Goal: Task Accomplishment & Management: Complete application form

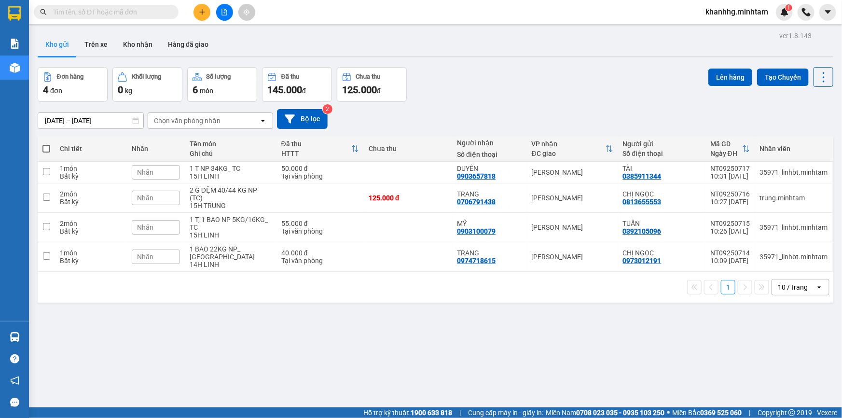
click at [150, 10] on input "text" at bounding box center [110, 12] width 114 height 11
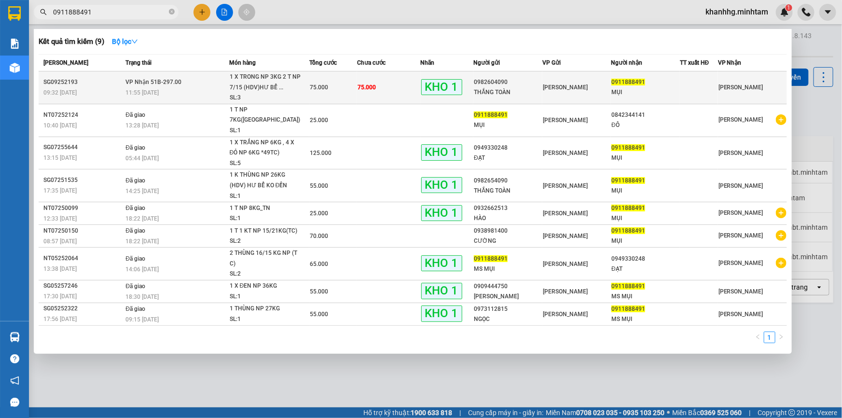
type input "0911888491"
click at [632, 87] on div "0911888491" at bounding box center [645, 82] width 68 height 10
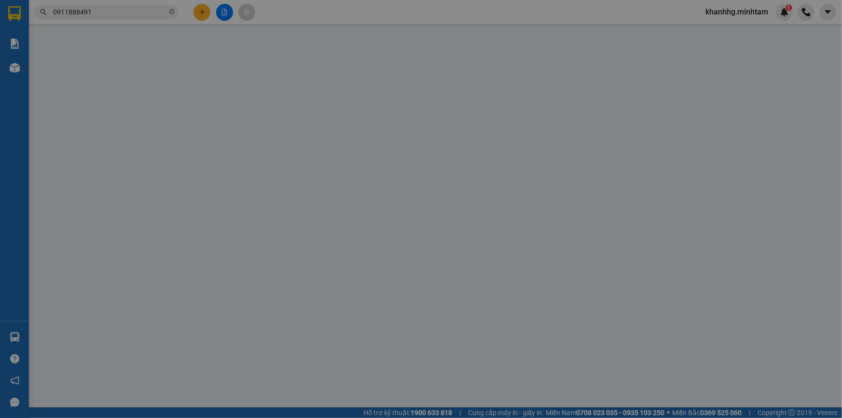
type input "0982604090"
type input "THẮNG TOÀN"
type input "0911888491"
type input "MỤI"
type input "ĐÈN TRUNG THU ĐG"
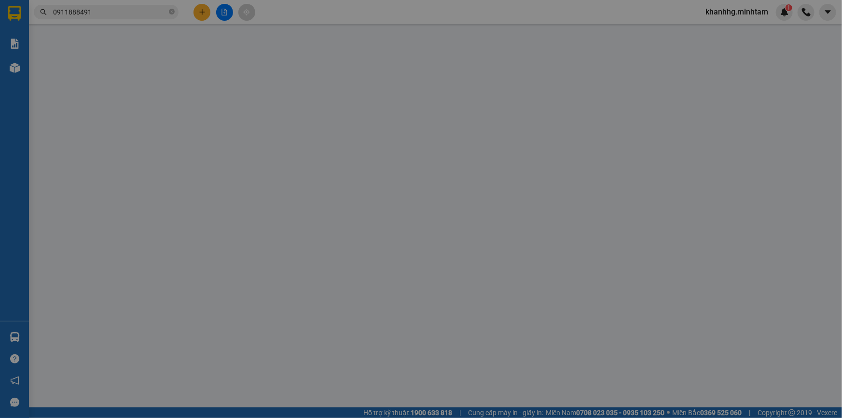
type input "75.000"
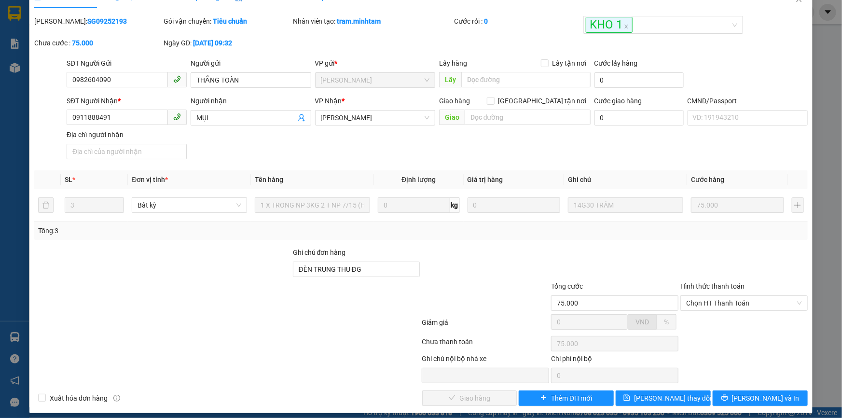
scroll to position [27, 0]
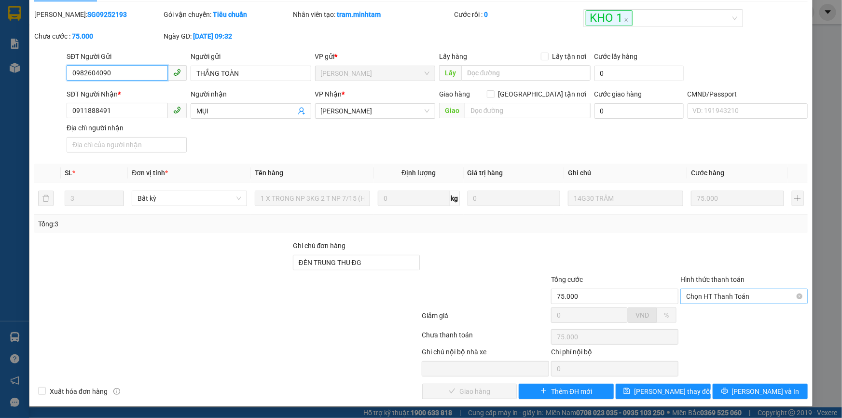
click at [707, 293] on span "Chọn HT Thanh Toán" at bounding box center [744, 296] width 116 height 14
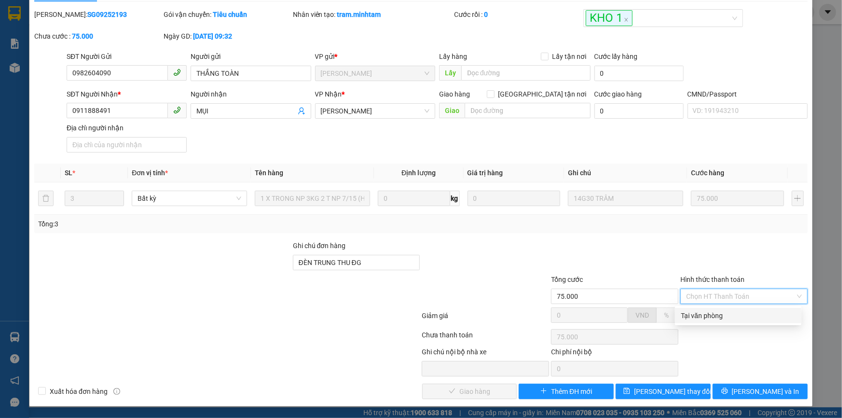
click at [691, 311] on div "Tại văn phòng" at bounding box center [738, 315] width 115 height 11
type input "0"
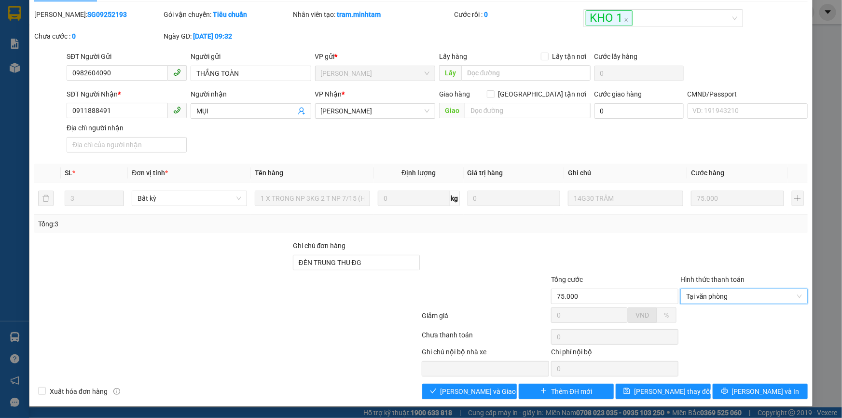
click at [475, 382] on div "Total Paid Fee 0 Total UnPaid Fee 75.000 Cash Collection Total Fee Mã ĐH: SG092…" at bounding box center [420, 204] width 773 height 390
click at [469, 388] on span "[PERSON_NAME] và Giao hàng" at bounding box center [486, 391] width 93 height 11
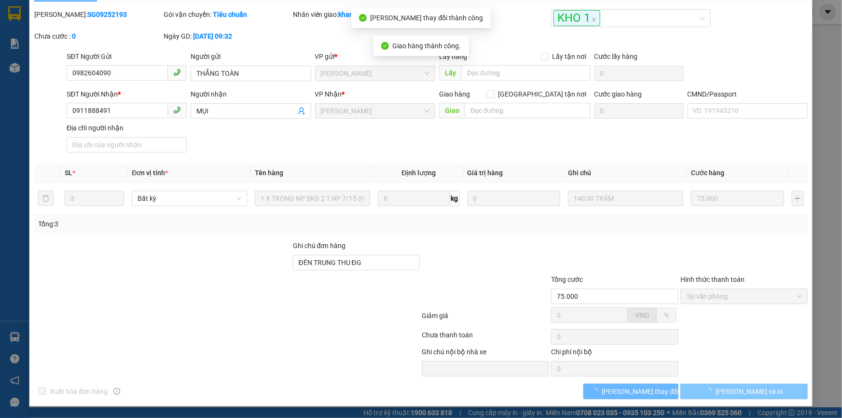
click at [737, 388] on span "[PERSON_NAME] và In" at bounding box center [749, 391] width 68 height 11
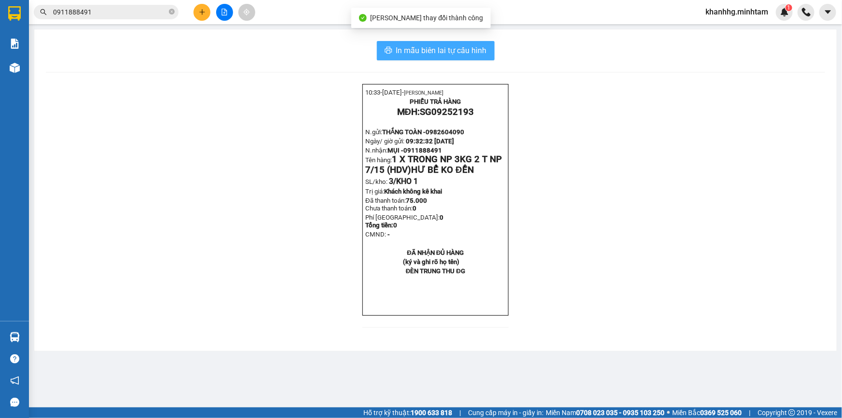
click at [482, 54] on span "In mẫu biên lai tự cấu hình" at bounding box center [441, 50] width 91 height 12
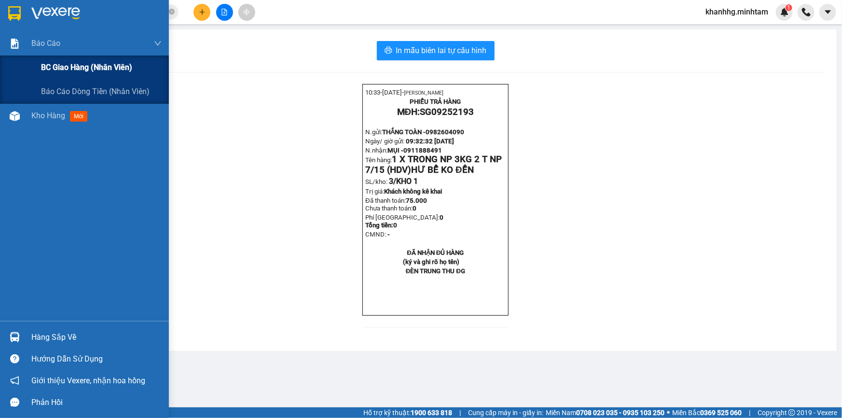
click at [84, 57] on div "BC giao hàng (nhân viên)" at bounding box center [101, 67] width 121 height 24
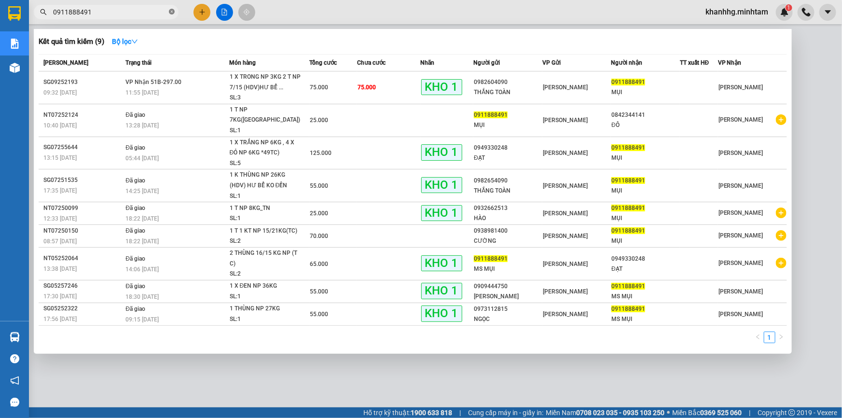
click at [169, 11] on icon "close-circle" at bounding box center [172, 12] width 6 height 6
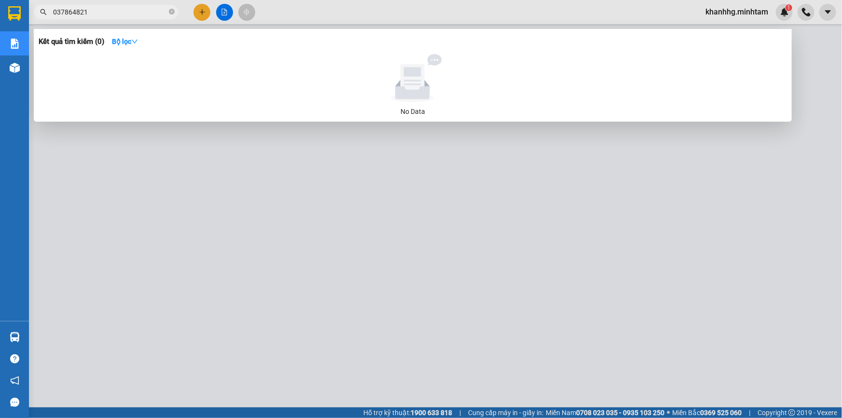
click at [78, 10] on input "037864821" at bounding box center [110, 12] width 114 height 11
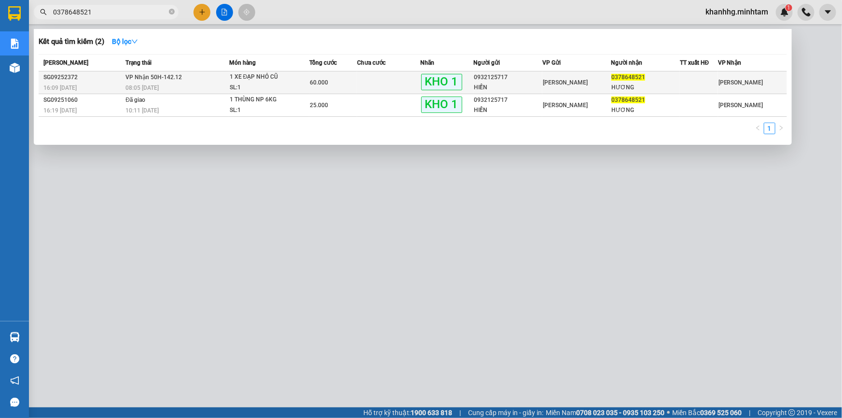
type input "0378648521"
click at [609, 78] on div "[PERSON_NAME]" at bounding box center [577, 82] width 68 height 11
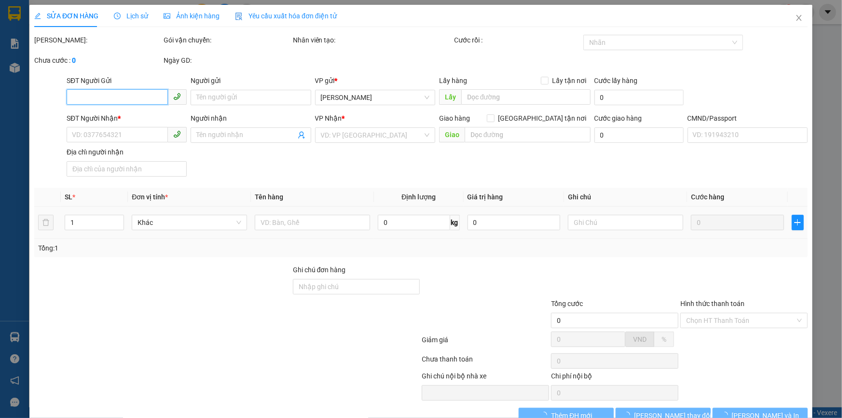
type input "0932125717"
type input "HIỀN"
type input "0378648521"
type input "HƯƠNG"
type input "DG"
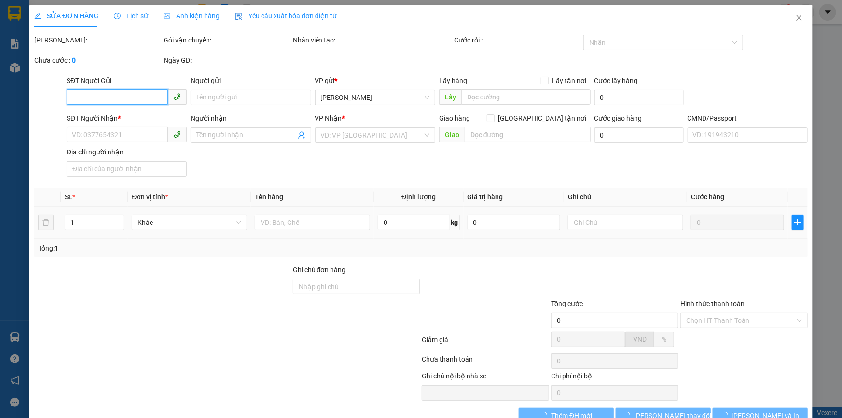
type input "60.000"
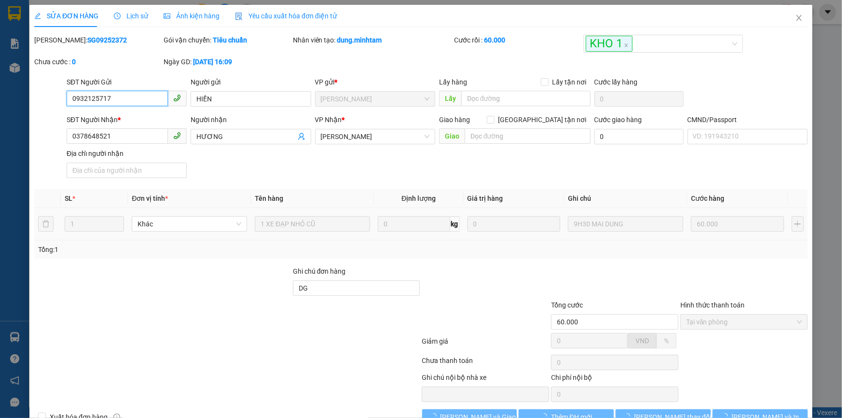
scroll to position [27, 0]
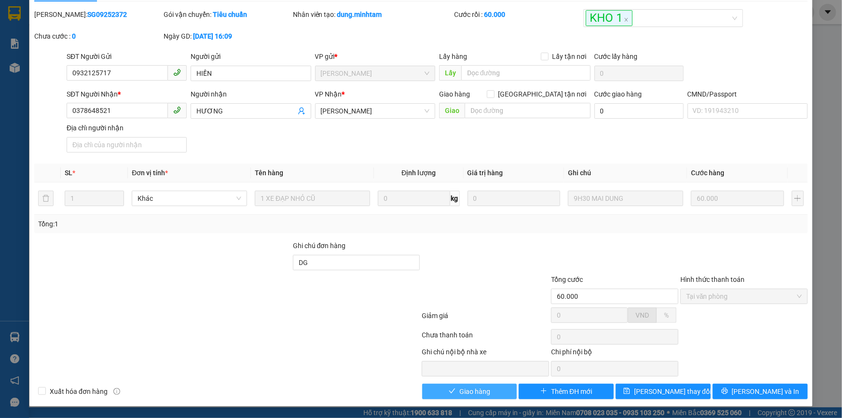
click at [473, 393] on span "Giao hàng" at bounding box center [474, 391] width 31 height 11
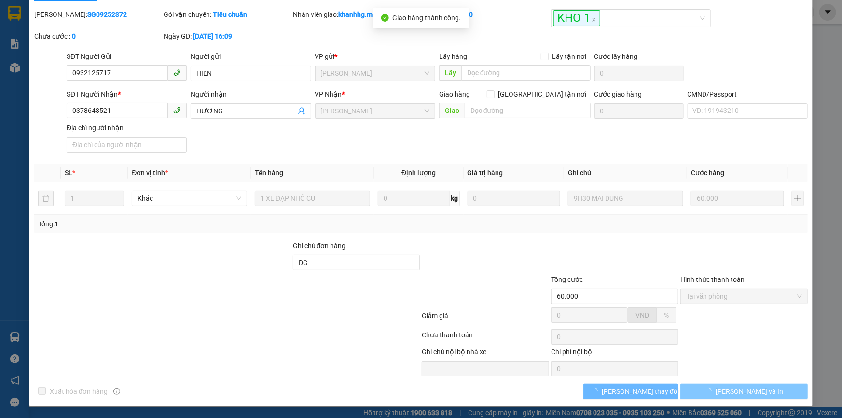
click at [741, 394] on span "[PERSON_NAME] và In" at bounding box center [749, 391] width 68 height 11
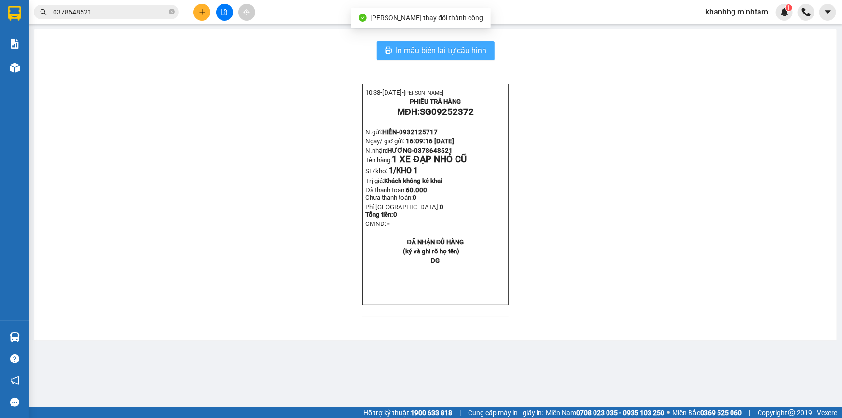
click at [455, 47] on span "In mẫu biên lai tự cấu hình" at bounding box center [441, 50] width 91 height 12
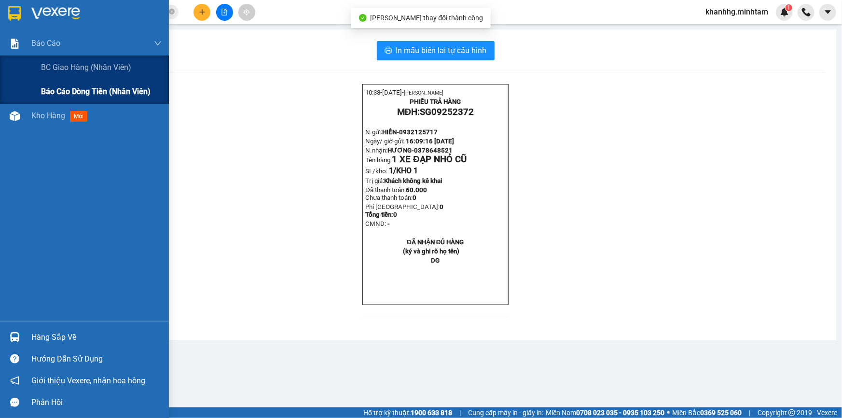
click at [71, 91] on span "Báo cáo dòng tiền (nhân viên)" at bounding box center [95, 91] width 109 height 12
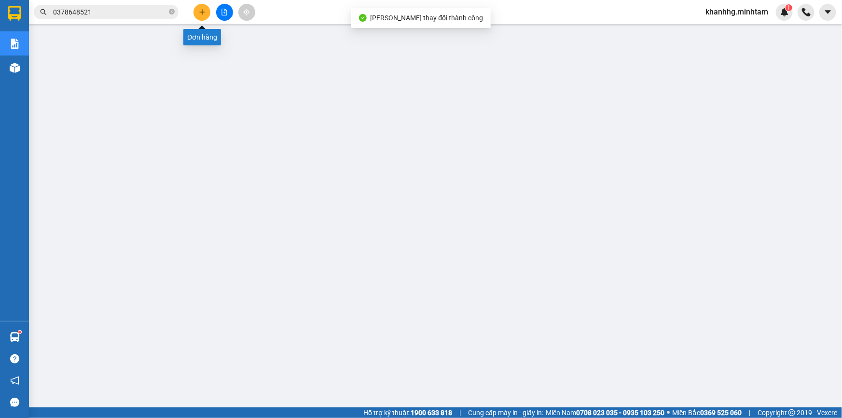
click at [205, 13] on button at bounding box center [201, 12] width 17 height 17
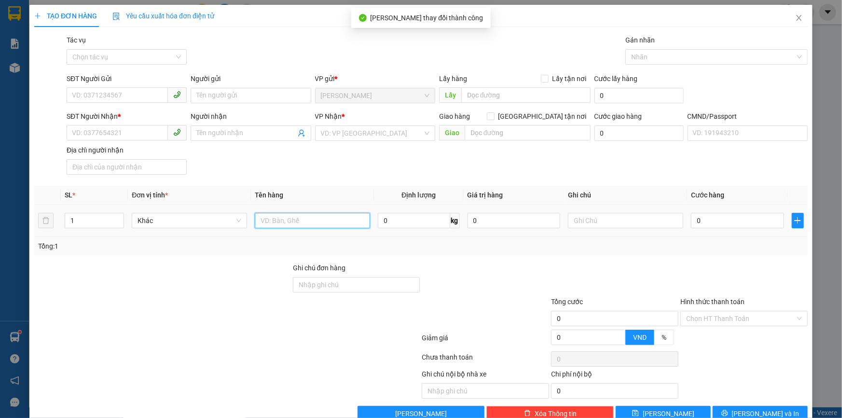
click at [285, 221] on input "text" at bounding box center [312, 220] width 115 height 15
click at [308, 218] on input "1T MUST NP 4KF _" at bounding box center [312, 220] width 115 height 15
type input "1T MUST NP 4KG _"
click at [598, 219] on input "text" at bounding box center [625, 220] width 115 height 15
type input "15H KHANH"
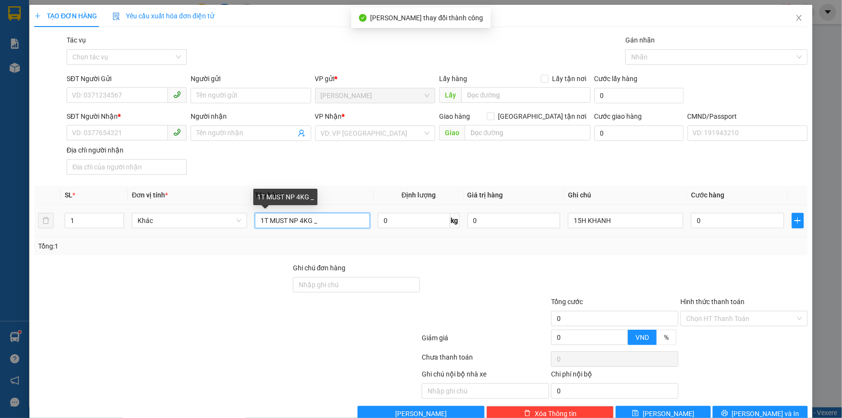
click at [345, 221] on input "1T MUST NP 4KG _" at bounding box center [312, 220] width 115 height 15
type input "1T MUST NP 4KG _HDV"
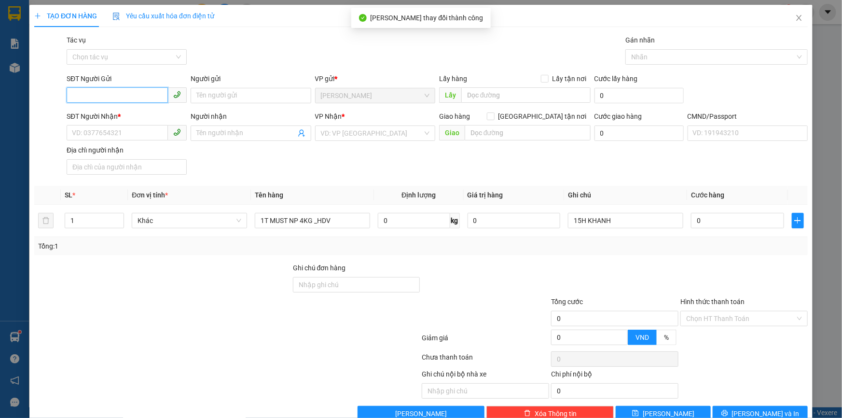
click at [109, 93] on input "SĐT Người Gửi" at bounding box center [117, 94] width 101 height 15
type input "0906273847"
click at [222, 98] on input "Người gửi" at bounding box center [251, 95] width 120 height 15
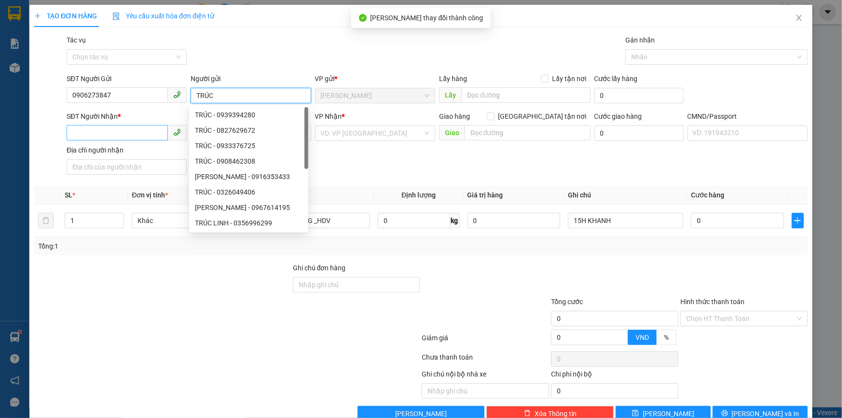
type input "TRÚC"
click at [96, 131] on input "SĐT Người Nhận *" at bounding box center [117, 132] width 101 height 15
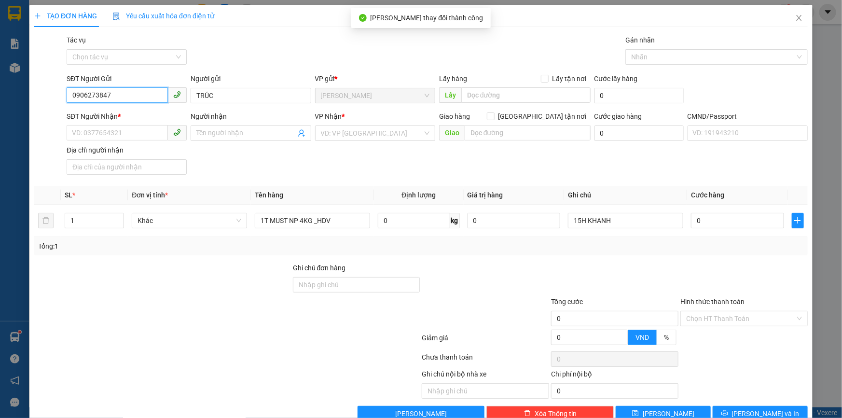
drag, startPoint x: 115, startPoint y: 94, endPoint x: 60, endPoint y: 96, distance: 54.6
click at [60, 96] on div "SĐT Người Gửi 0906273847 0906273847 Người gửi TRÚC VP gửi * Ngã Tư Huyện Lấy …" at bounding box center [420, 90] width 775 height 34
click at [97, 129] on input "SĐT Người Nhận *" at bounding box center [117, 132] width 101 height 15
paste input "0906273847"
type input "0906273847"
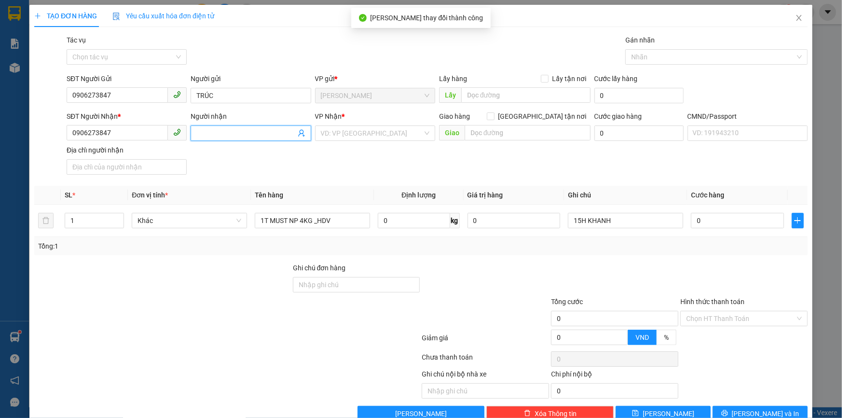
click at [206, 126] on span at bounding box center [251, 132] width 120 height 15
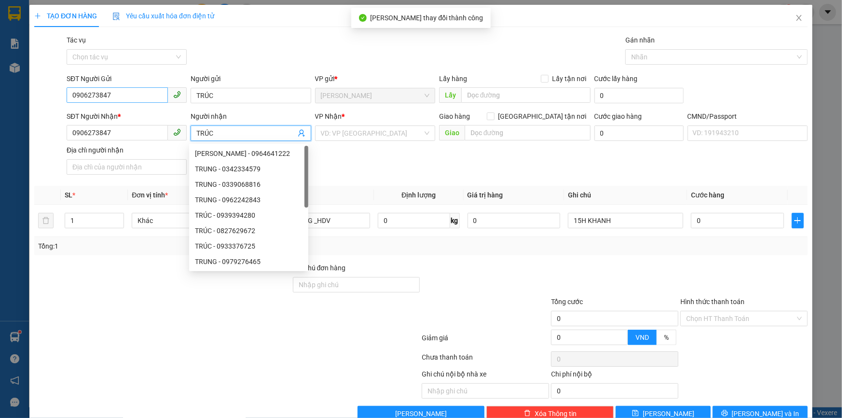
type input "TRÚC"
click at [162, 97] on input "0906273847" at bounding box center [117, 94] width 101 height 15
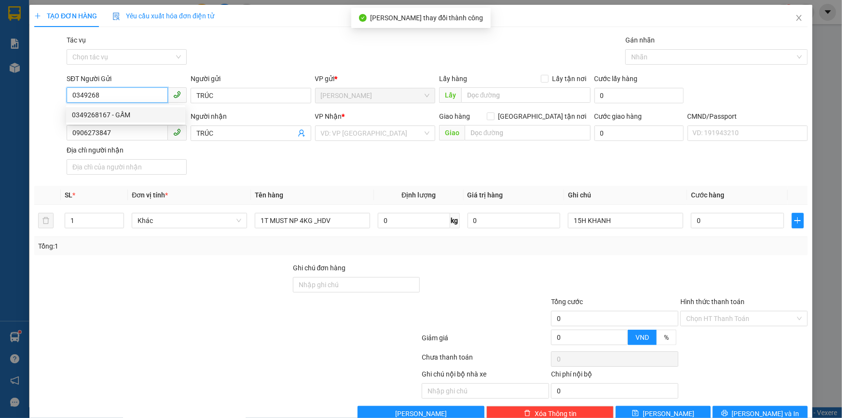
click at [117, 115] on div "0349268167 - GẤM" at bounding box center [126, 114] width 108 height 11
type input "0349268167"
type input "GẤM"
type input "0349268167"
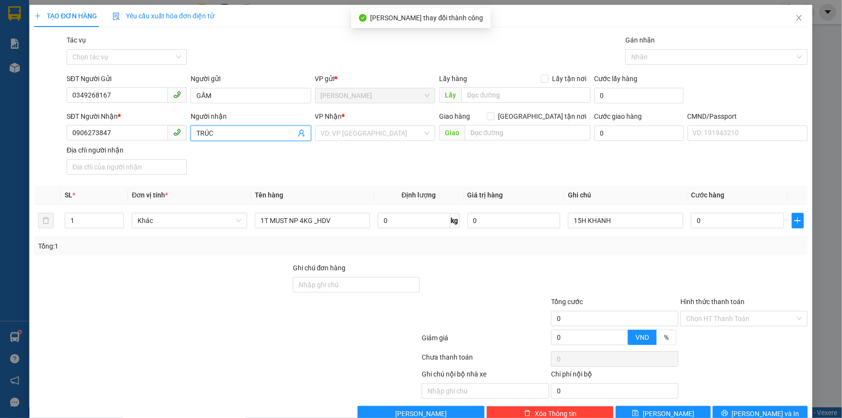
click at [299, 130] on icon "user-add" at bounding box center [302, 133] width 8 height 8
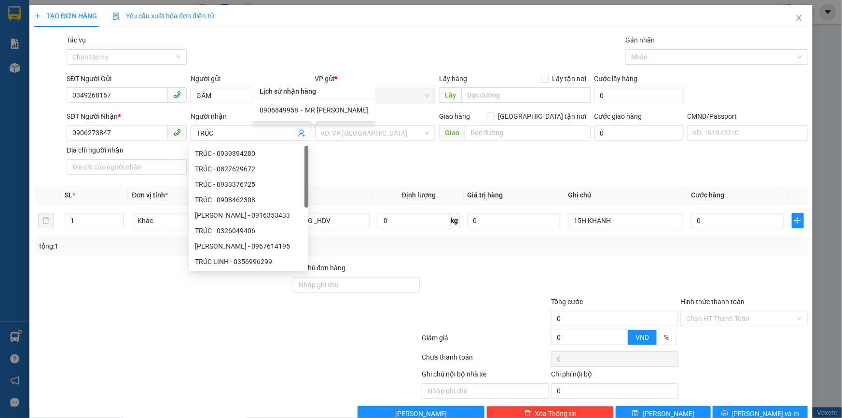
click at [349, 150] on div "SĐT Người Nhận * 0906273847 Người nhận TRÚC VP Nhận * VD: VP Sài Gòn Giao hàng …" at bounding box center [437, 145] width 745 height 68
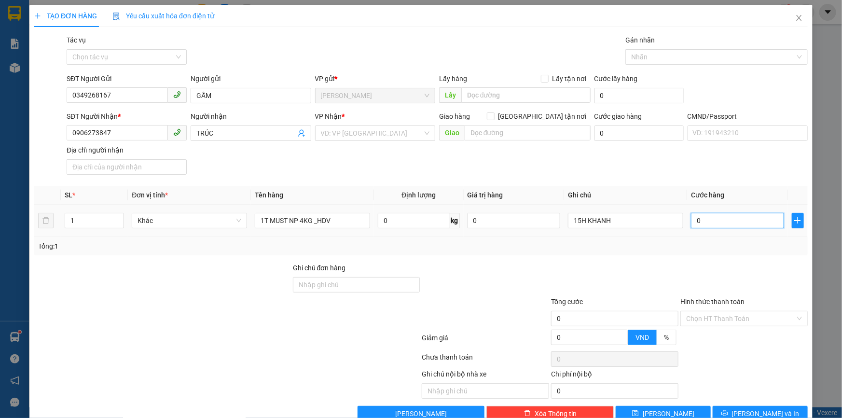
click at [722, 216] on input "0" at bounding box center [737, 220] width 93 height 15
type input "2"
type input "20"
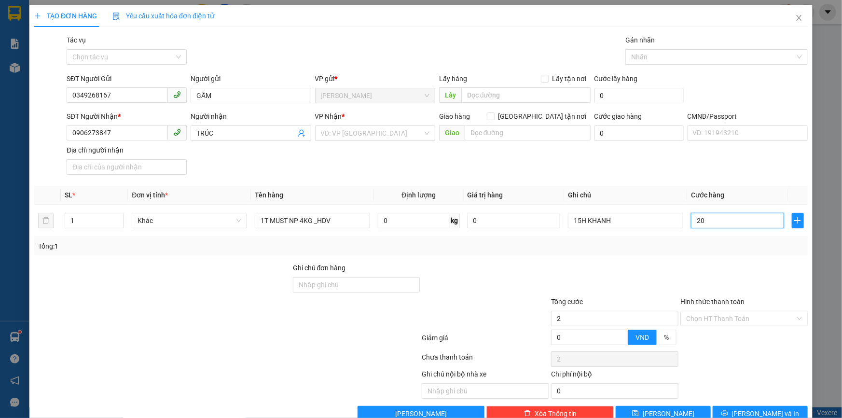
type input "20"
click at [690, 243] on div "Tổng: 1" at bounding box center [420, 246] width 765 height 11
type input "20.000"
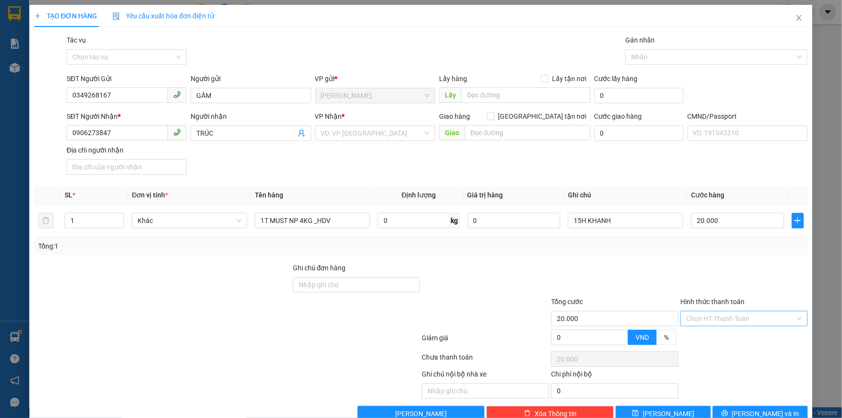
click at [708, 318] on input "Hình thức thanh toán" at bounding box center [740, 318] width 109 height 14
click at [689, 338] on div "Tại văn phòng" at bounding box center [738, 338] width 115 height 11
type input "0"
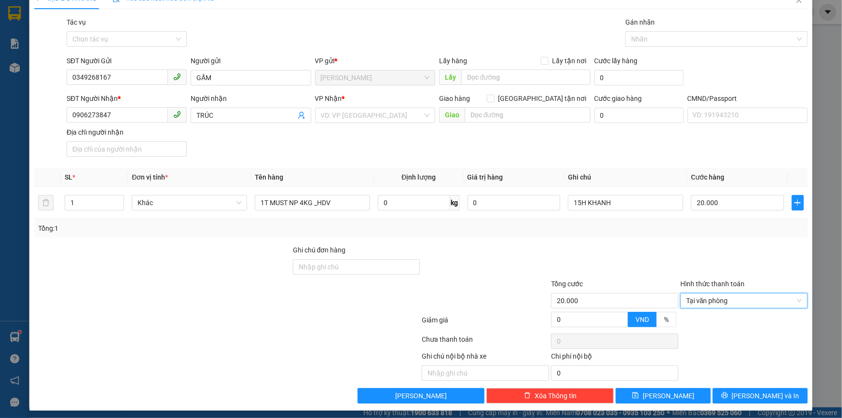
scroll to position [23, 0]
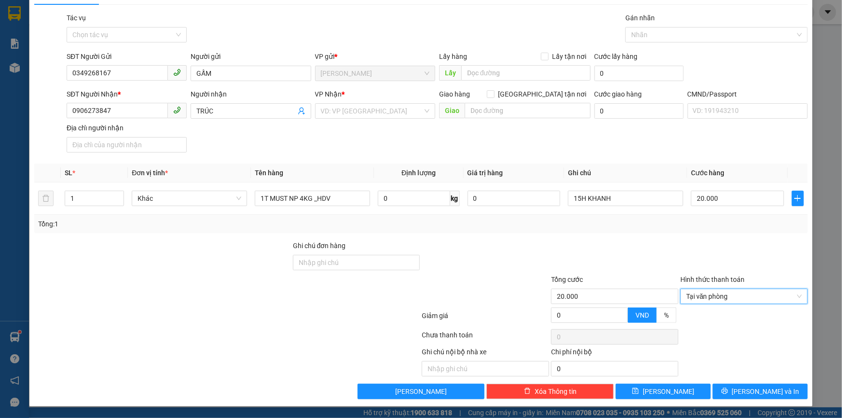
click at [724, 399] on div "TẠO ĐƠN HÀNG Yêu cầu xuất hóa đơn điện tử Transit Pickup Surcharge Ids Transit …" at bounding box center [420, 194] width 783 height 423
click at [725, 397] on button "[PERSON_NAME] và In" at bounding box center [759, 390] width 95 height 15
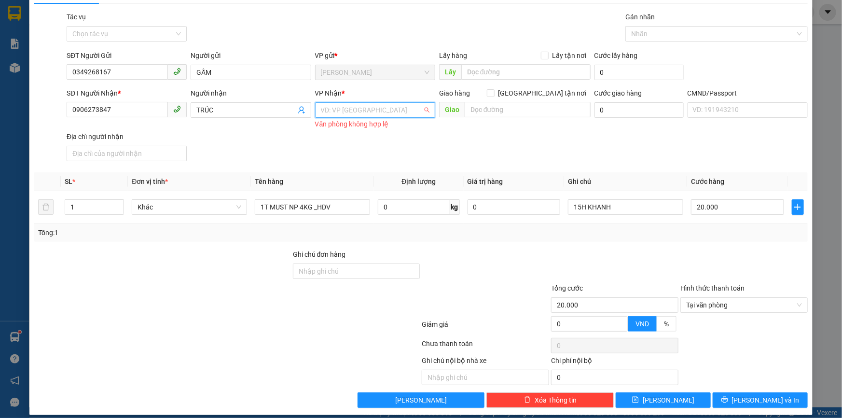
click at [366, 110] on input "search" at bounding box center [372, 110] width 102 height 14
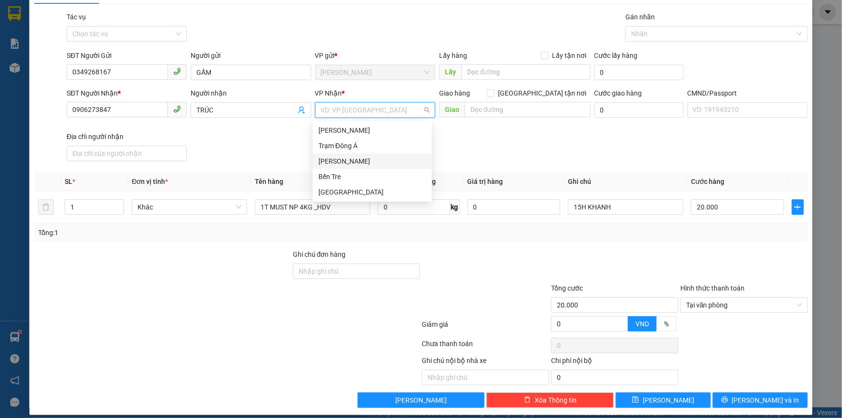
click at [346, 161] on div "[PERSON_NAME]" at bounding box center [372, 161] width 108 height 11
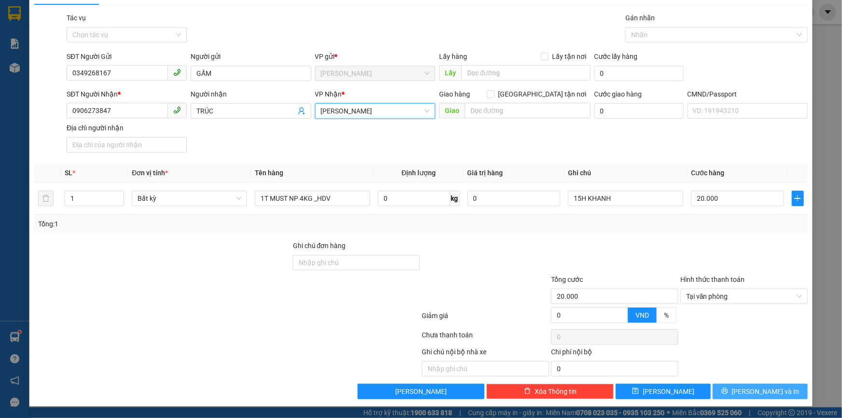
click at [729, 394] on button "[PERSON_NAME] và In" at bounding box center [759, 390] width 95 height 15
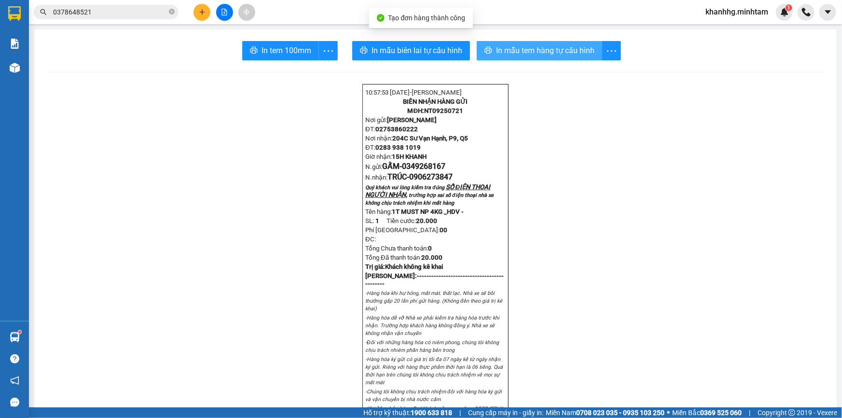
click at [525, 55] on span "In mẫu tem hàng tự cấu hình" at bounding box center [545, 50] width 98 height 12
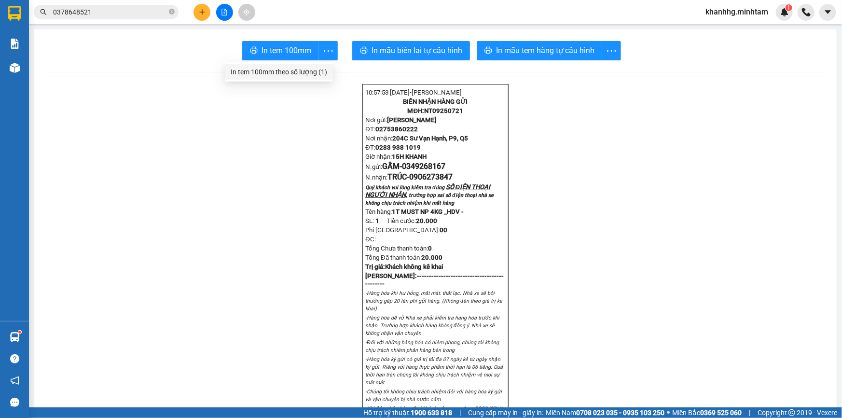
click at [309, 72] on div "In tem 100mm theo số lượng (1)" at bounding box center [279, 72] width 96 height 11
click at [195, 12] on button at bounding box center [201, 12] width 17 height 17
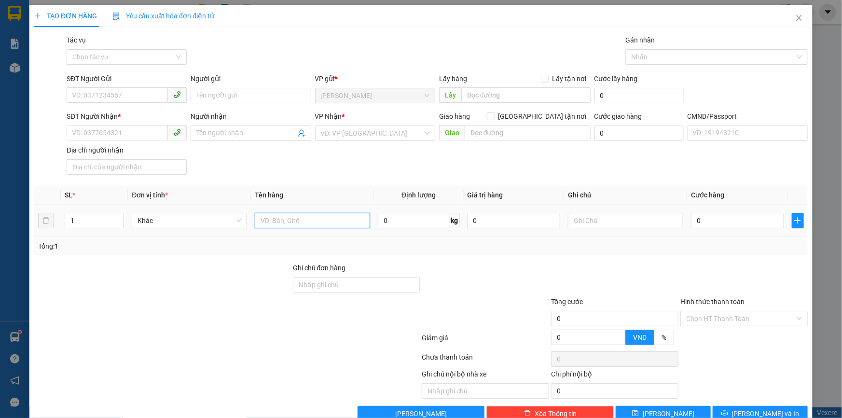
click at [309, 216] on input "text" at bounding box center [312, 220] width 115 height 15
type input "1KT 14KG _ĐA"
click at [711, 222] on input "0" at bounding box center [737, 220] width 93 height 15
type input "3"
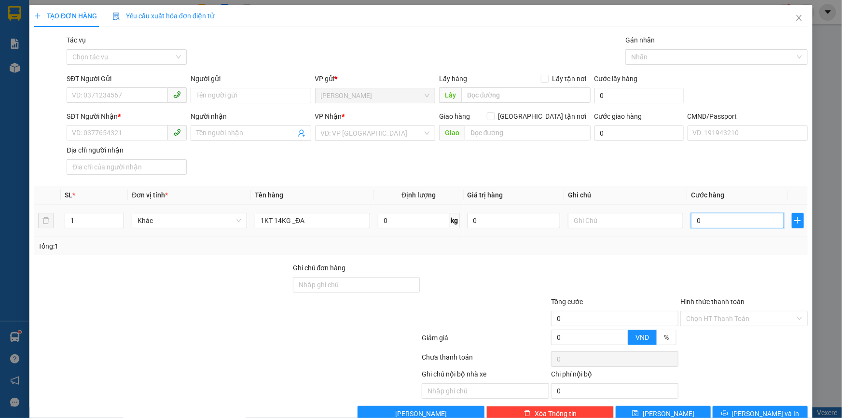
type input "3"
type input "35"
click at [609, 281] on div at bounding box center [614, 279] width 129 height 34
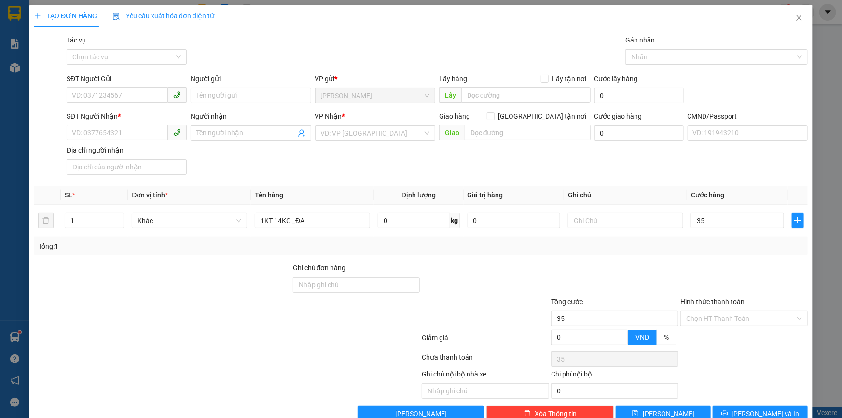
type input "35.000"
click at [596, 208] on td at bounding box center [625, 221] width 123 height 32
click at [596, 219] on input "text" at bounding box center [625, 220] width 115 height 15
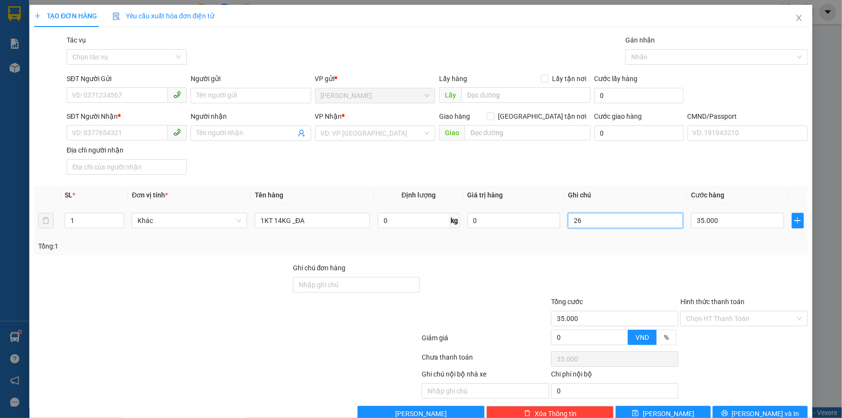
type input "2"
type input "16H KHANH"
click at [135, 102] on input "SĐT Người Gửi" at bounding box center [117, 94] width 101 height 15
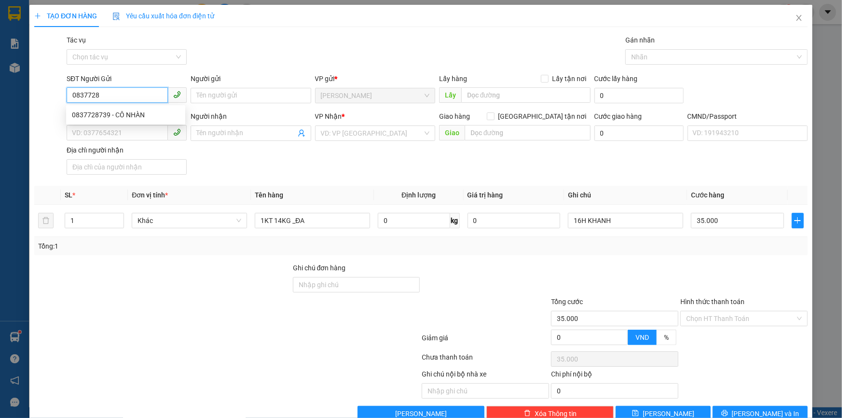
click at [137, 111] on div "0837728739 - CÔ NHÀN" at bounding box center [126, 114] width 108 height 11
type input "0837728739"
type input "CÔ NHÀN"
type input "0349309766"
type input "TRANG"
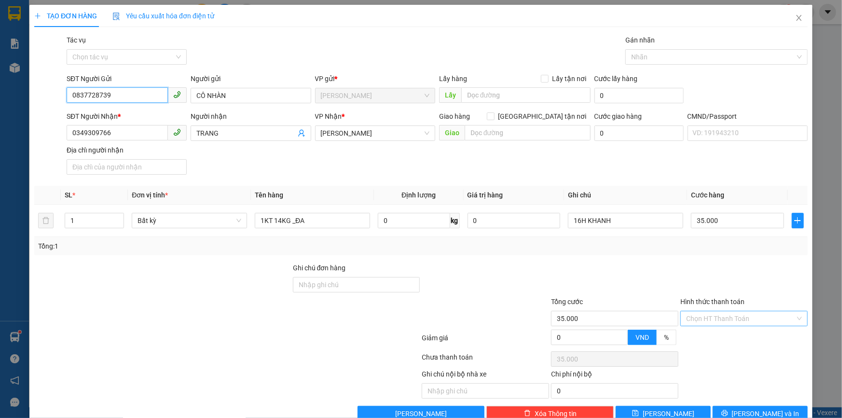
type input "0837728739"
click at [717, 317] on input "Hình thức thanh toán" at bounding box center [740, 318] width 109 height 14
click at [708, 337] on div "Tại văn phòng" at bounding box center [738, 338] width 115 height 11
type input "0"
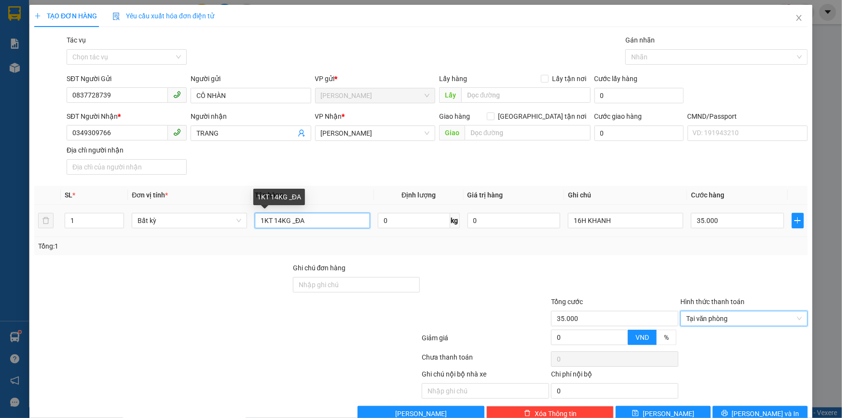
click at [270, 223] on input "1KT 14KG _ĐA" at bounding box center [312, 220] width 115 height 15
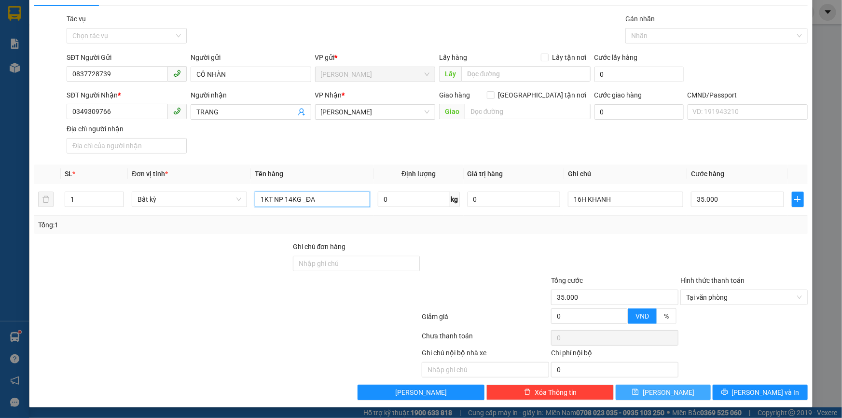
scroll to position [23, 0]
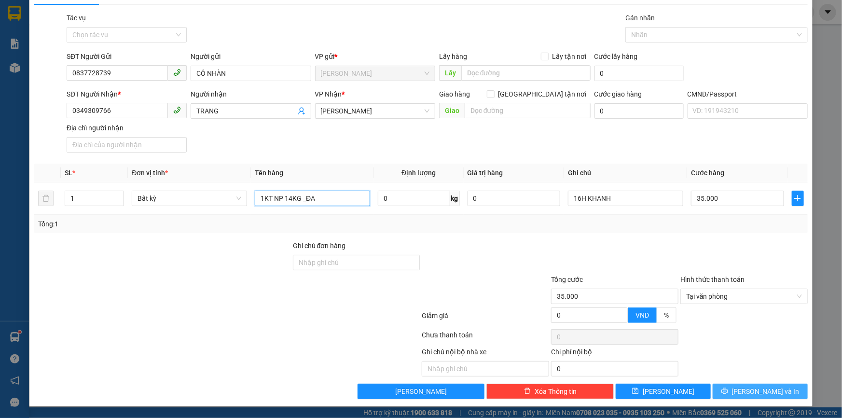
type input "1KT NP 14KG _ĐA"
click at [723, 391] on button "[PERSON_NAME] và In" at bounding box center [759, 390] width 95 height 15
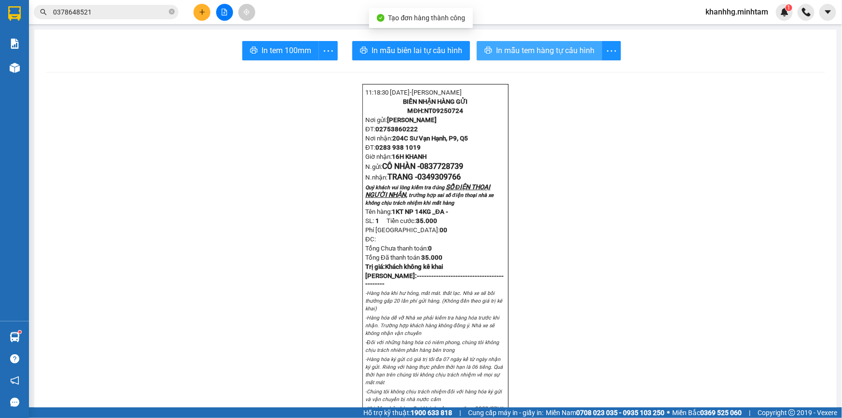
click at [501, 51] on span "In mẫu tem hàng tự cấu hình" at bounding box center [545, 50] width 98 height 12
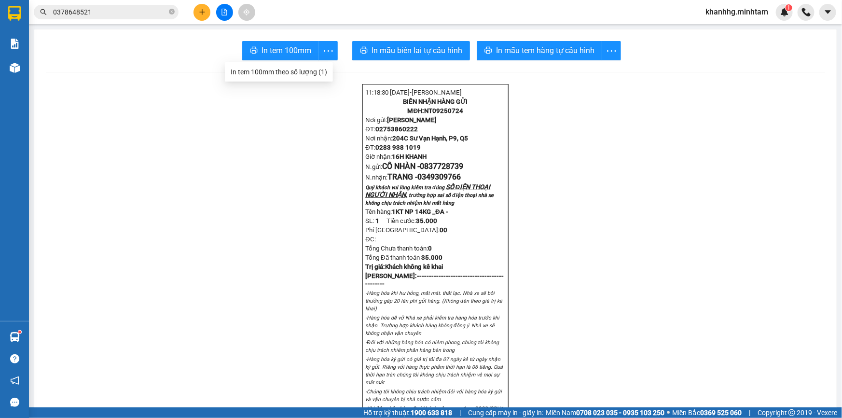
click at [312, 63] on ul "In tem 100mm theo số lượng (1)" at bounding box center [279, 71] width 108 height 19
click at [310, 69] on div "In tem 100mm theo số lượng (1)" at bounding box center [279, 72] width 96 height 11
click at [140, 8] on input "0378648521" at bounding box center [110, 12] width 114 height 11
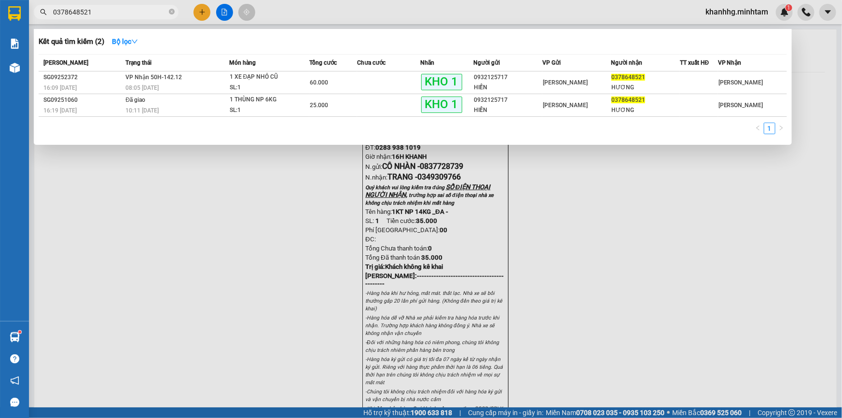
click at [174, 13] on icon "close-circle" at bounding box center [172, 12] width 6 height 6
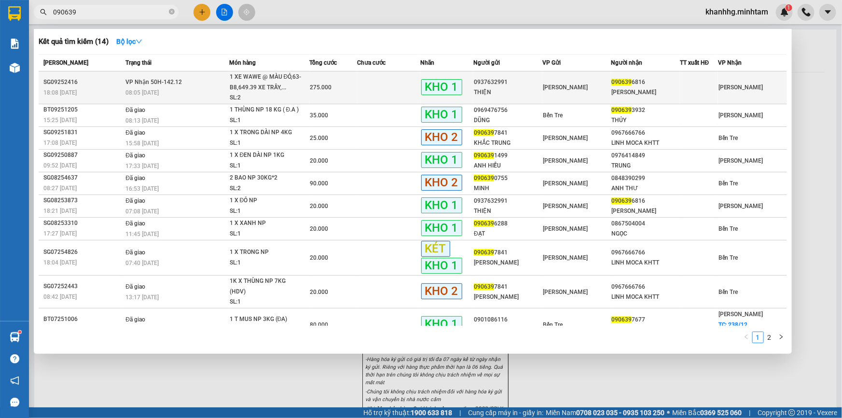
type input "090639"
click at [603, 83] on div "[PERSON_NAME]" at bounding box center [577, 87] width 68 height 11
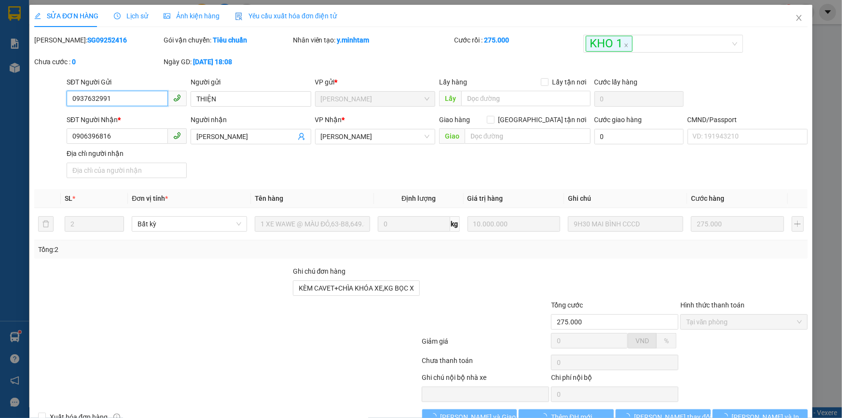
type input "0937632991"
type input "THIỆN"
type input "0906396816"
type input "TRẦN LÂM"
type input "KÈM CAVET+CHÌA KHÓA XE,KG BỌC XE/ KNM"
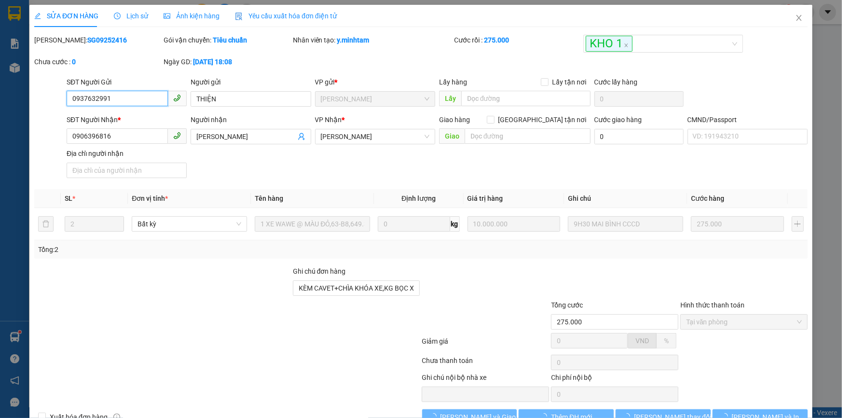
type input "275.000"
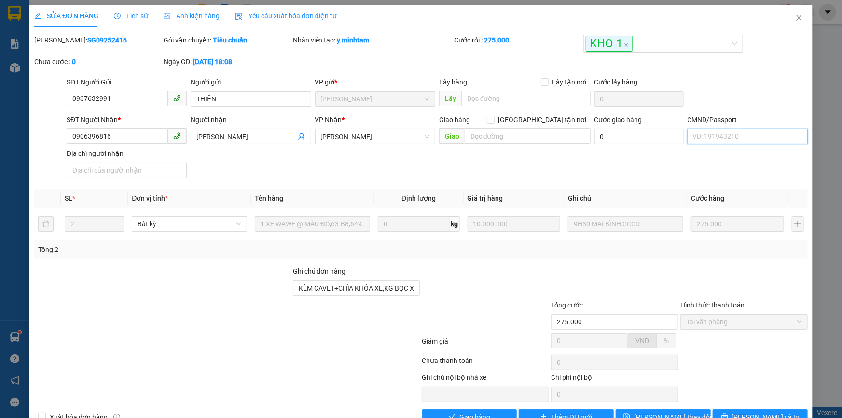
click at [702, 140] on input "CMND/Passport" at bounding box center [747, 136] width 120 height 15
type input "083090001894"
click at [96, 170] on input "Địa chỉ người nhận" at bounding box center [127, 170] width 120 height 15
type input "A"
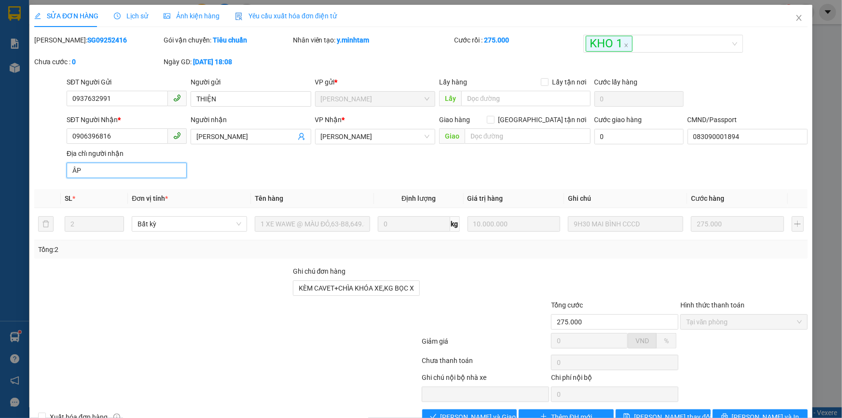
type input "Â"
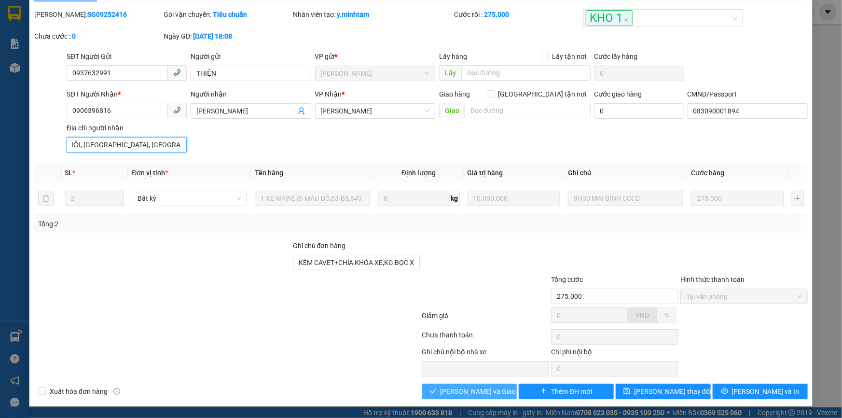
type input "ẤP LONG HỘI, LONG ĐỊNH, BÌNH ĐẠI , BẾN TRE"
click at [449, 395] on span "[PERSON_NAME] và Giao hàng" at bounding box center [486, 391] width 93 height 11
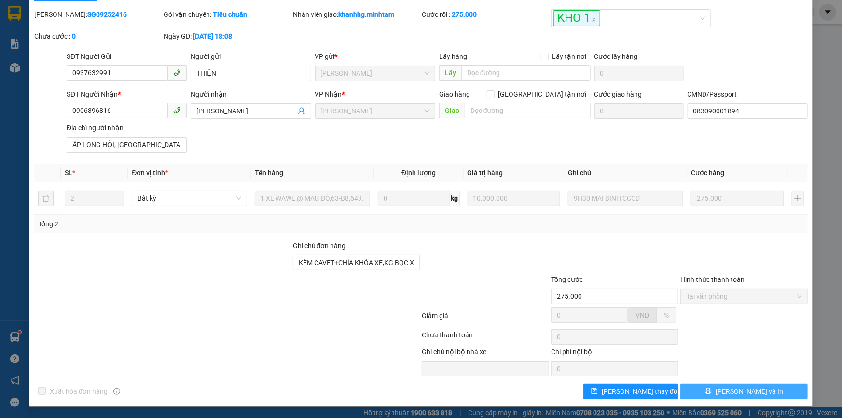
click at [704, 390] on button "[PERSON_NAME] và In" at bounding box center [743, 390] width 127 height 15
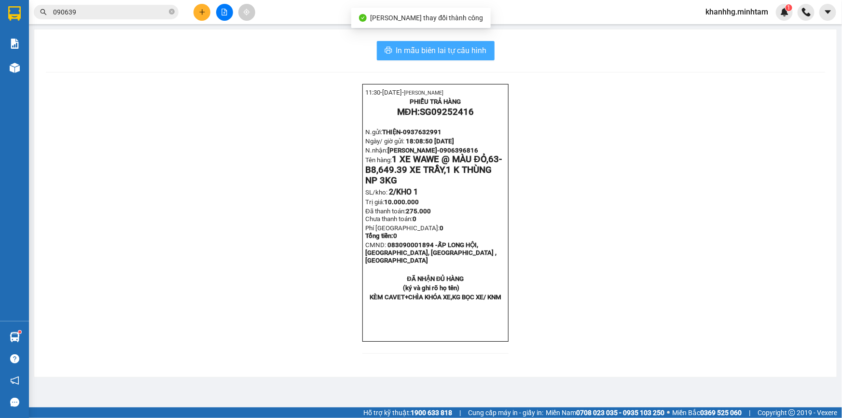
click at [457, 49] on span "In mẫu biên lai tự cấu hình" at bounding box center [441, 50] width 91 height 12
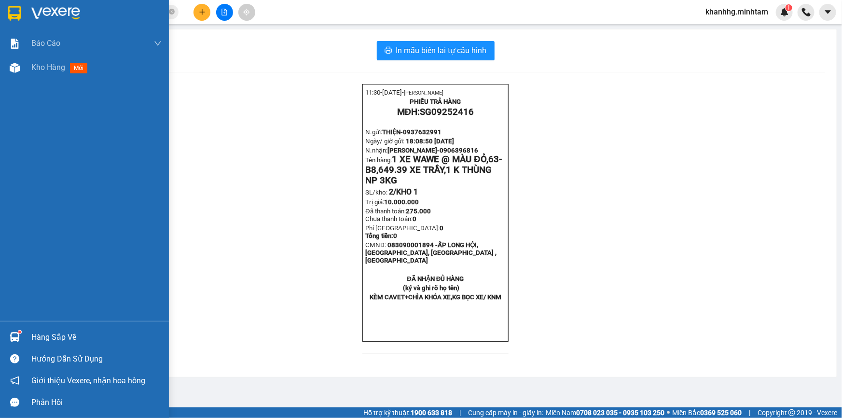
click at [15, 323] on div "Hàng sắp về Hướng dẫn sử dụng Giới thiệu Vexere, nhận hoa hồng Phản hồi" at bounding box center [84, 367] width 169 height 92
click at [16, 326] on div "Hàng sắp về Hướng dẫn sử dụng Giới thiệu Vexere, nhận hoa hồng Phản hồi" at bounding box center [84, 367] width 169 height 92
click at [33, 332] on div "Hàng sắp về" at bounding box center [96, 337] width 130 height 14
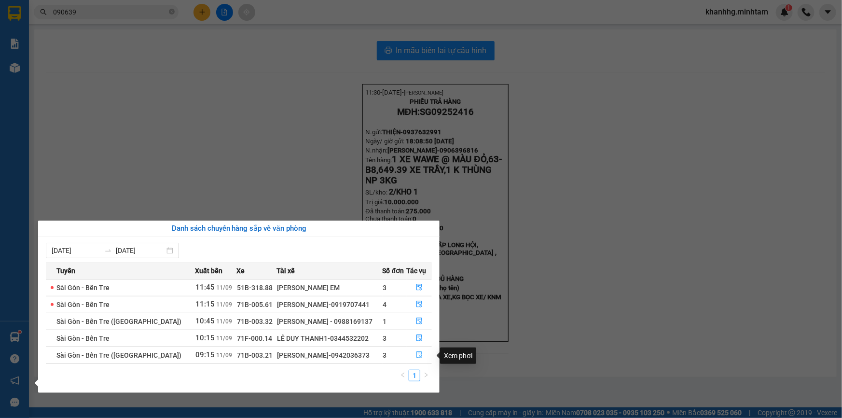
click at [417, 355] on icon "file-done" at bounding box center [419, 354] width 6 height 7
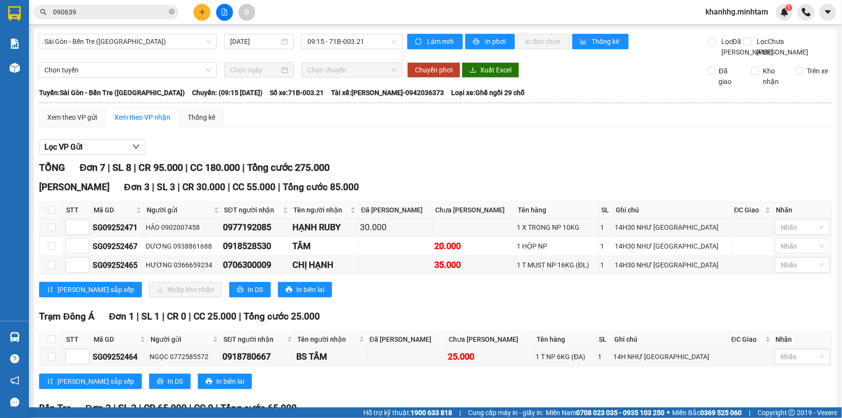
click at [206, 8] on button at bounding box center [201, 12] width 17 height 17
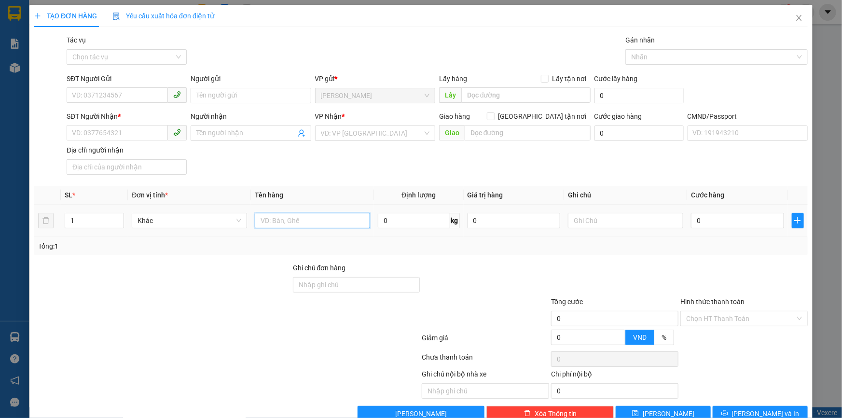
click at [285, 224] on input "text" at bounding box center [312, 220] width 115 height 15
type input "1X VÀNG NP 5KG -TN"
click at [589, 221] on input "text" at bounding box center [625, 220] width 115 height 15
type input "17H KHANH"
click at [82, 88] on input "SĐT Người Gửi" at bounding box center [117, 94] width 101 height 15
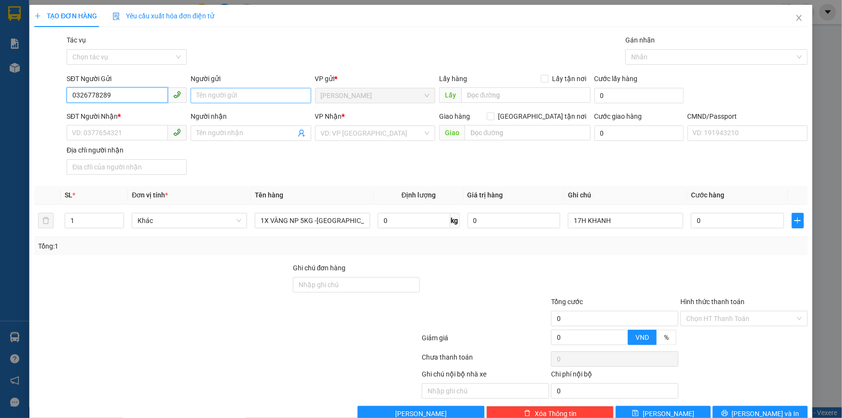
type input "0326778289"
click at [260, 92] on input "Người gửi" at bounding box center [251, 95] width 120 height 15
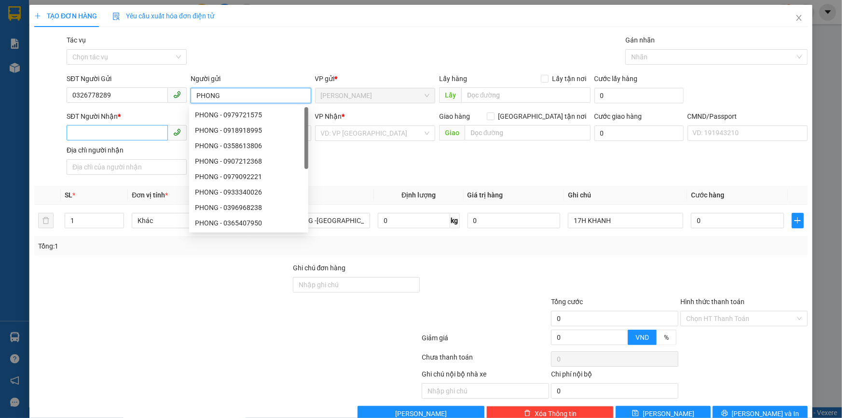
type input "PHONG"
click at [77, 136] on input "SĐT Người Nhận *" at bounding box center [117, 132] width 101 height 15
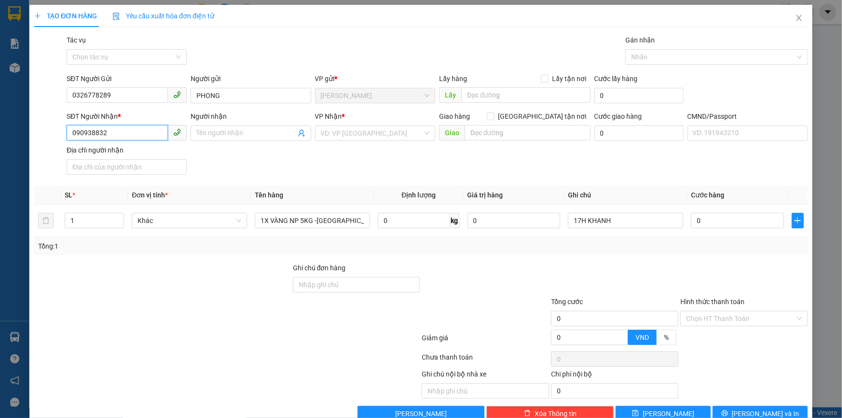
type input "0909388329"
click at [123, 153] on div "0909388329 - TÂM" at bounding box center [126, 153] width 108 height 11
type input "TÂM"
type input "0909388329"
click at [743, 218] on input "0" at bounding box center [737, 220] width 93 height 15
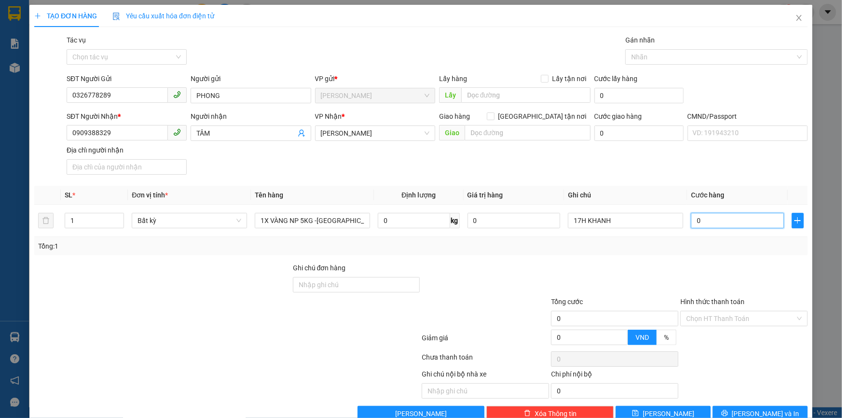
type input "2"
type input "20"
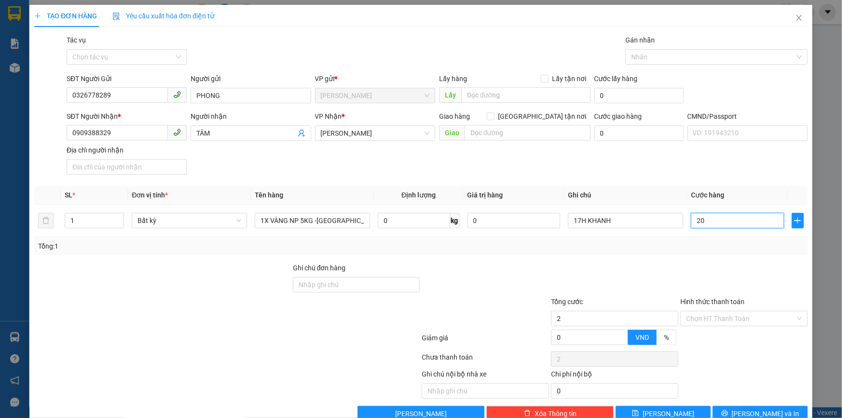
type input "20"
click at [627, 267] on div at bounding box center [614, 279] width 129 height 34
type input "20.000"
click at [718, 321] on input "Hình thức thanh toán" at bounding box center [740, 318] width 109 height 14
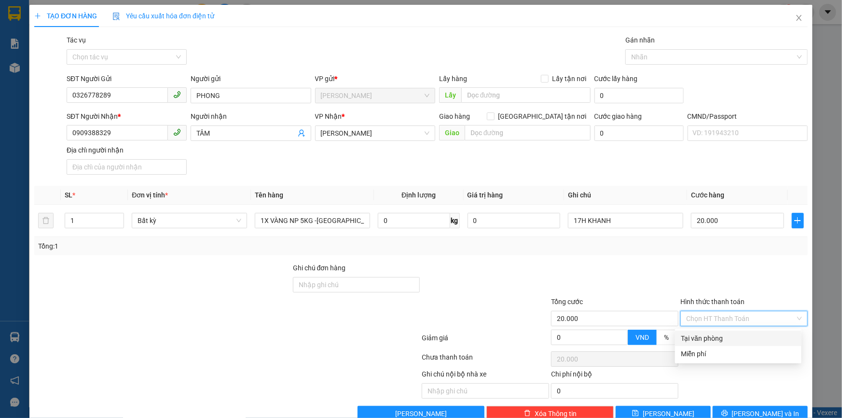
click at [696, 337] on div "Tại văn phòng" at bounding box center [738, 338] width 115 height 11
type input "0"
click at [728, 412] on button "[PERSON_NAME] và In" at bounding box center [759, 413] width 95 height 15
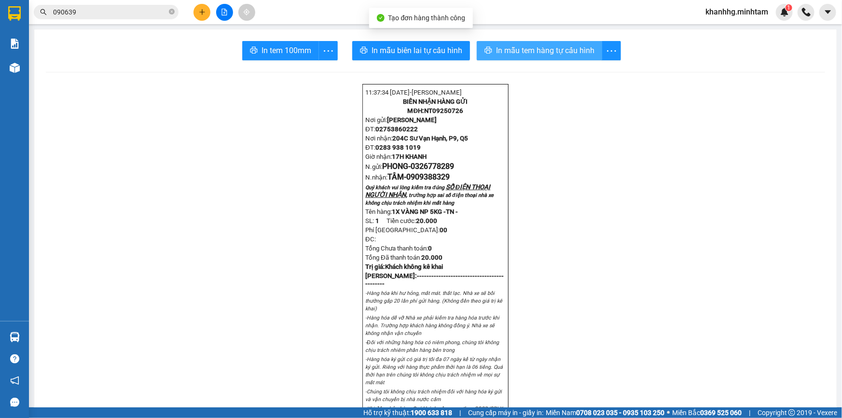
click at [496, 46] on span "In mẫu tem hàng tự cấu hình" at bounding box center [545, 50] width 98 height 12
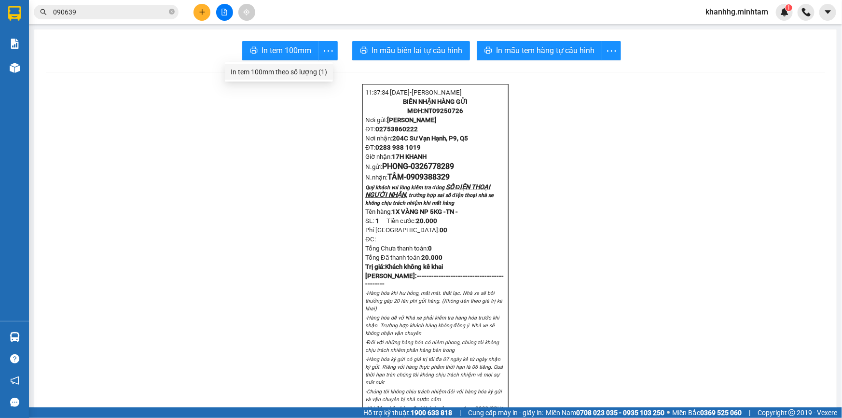
click at [313, 72] on div "In tem 100mm theo số lượng (1)" at bounding box center [279, 72] width 96 height 11
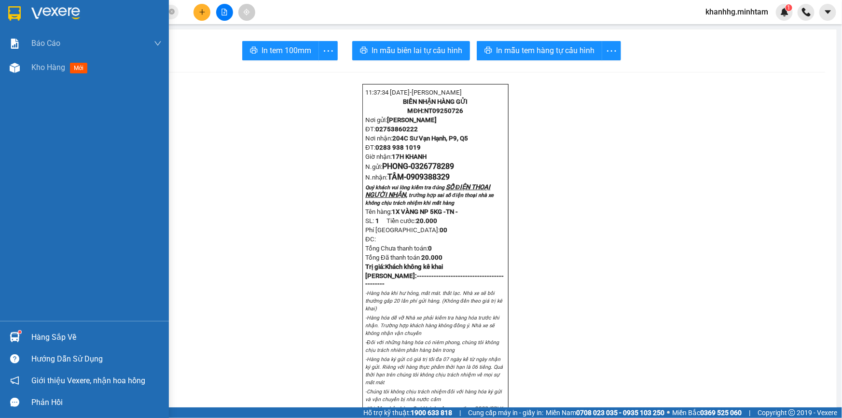
click at [10, 333] on img at bounding box center [15, 337] width 10 height 10
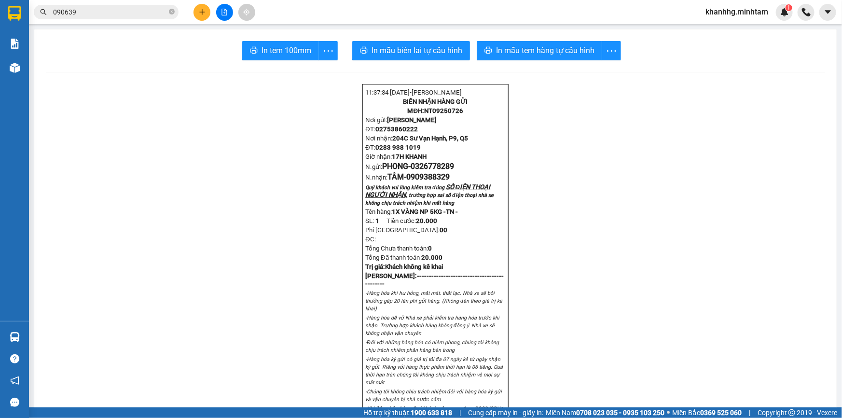
click at [195, 40] on section "Kết quả tìm kiếm ( 14 ) Bộ lọc Mã ĐH Trạng thái Món hàng Tổng cước Chưa cước Nh…" at bounding box center [421, 209] width 842 height 418
click at [203, 16] on button at bounding box center [201, 12] width 17 height 17
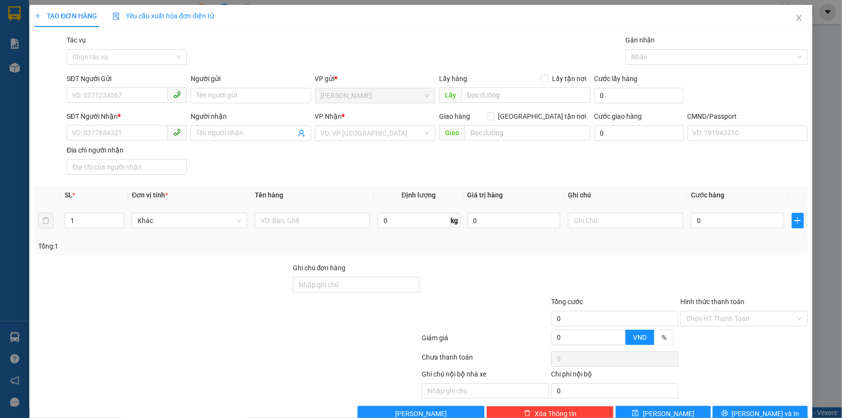
click at [293, 209] on td at bounding box center [312, 221] width 123 height 32
click at [294, 213] on input "text" at bounding box center [312, 220] width 115 height 15
type input "1T NP 24KG _TC"
click at [585, 213] on input "text" at bounding box center [625, 220] width 115 height 15
type input "16H KHANH"
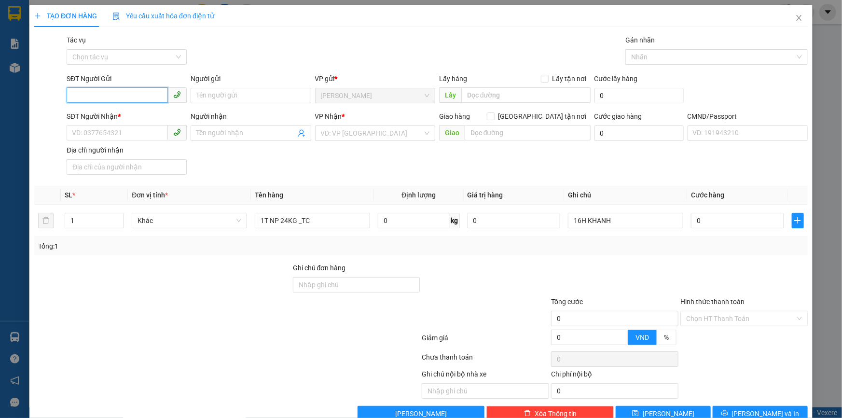
drag, startPoint x: 130, startPoint y: 67, endPoint x: 144, endPoint y: 68, distance: 14.0
click at [134, 87] on input "SĐT Người Gửi" at bounding box center [117, 94] width 101 height 15
click at [116, 107] on div "0937012239 - TỐT" at bounding box center [126, 107] width 108 height 11
type input "0937012239"
type input "TỐT"
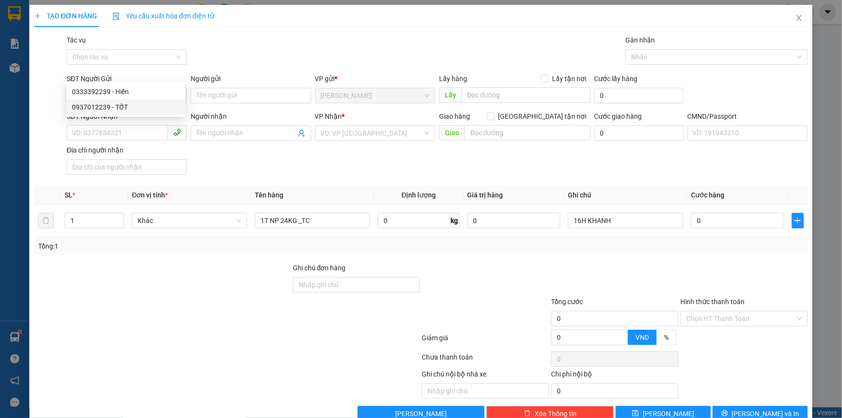
type input "0907250672"
type input "KIÊN"
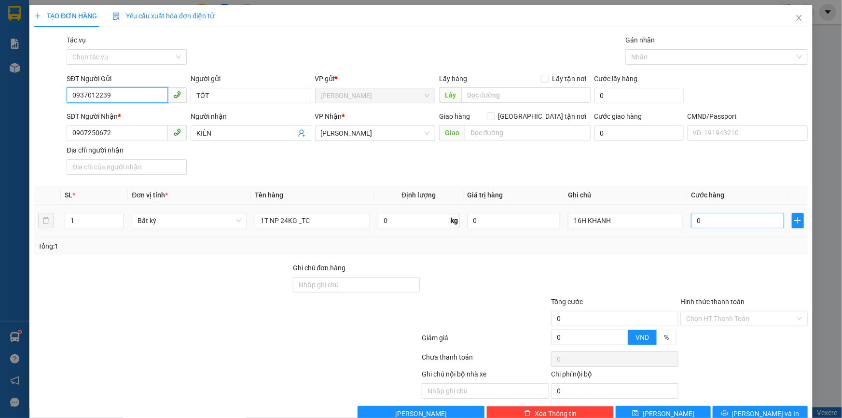
type input "0937012239"
click at [709, 213] on input "0" at bounding box center [737, 220] width 93 height 15
type input "4"
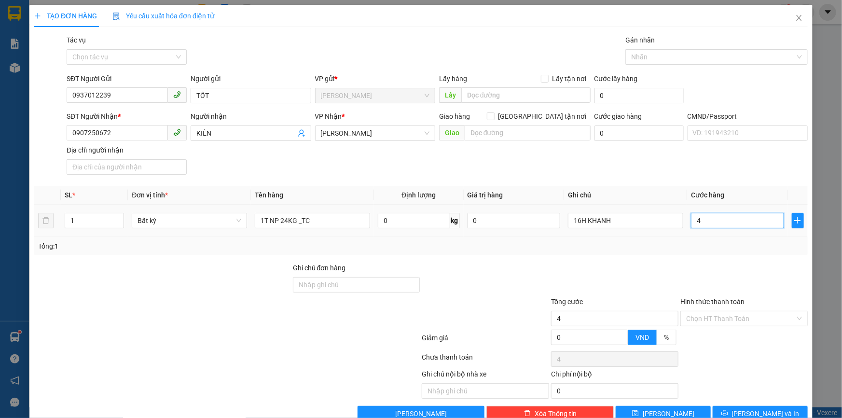
type input "40"
type input "40.000"
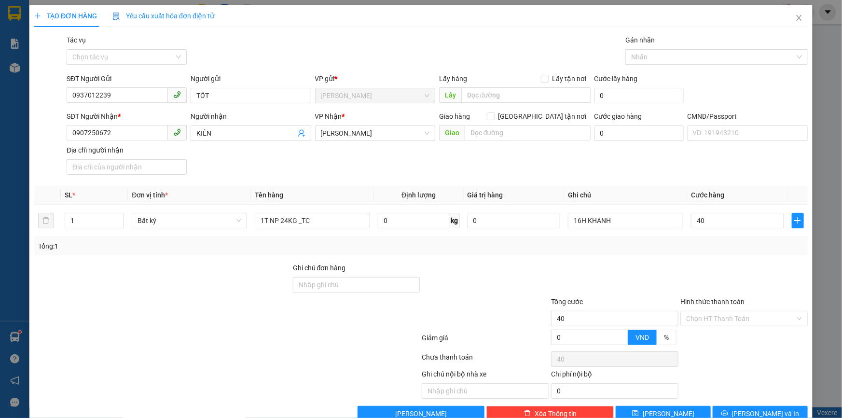
type input "40.000"
click at [694, 241] on div "Tổng: 1" at bounding box center [420, 246] width 765 height 11
click at [705, 311] on input "Hình thức thanh toán" at bounding box center [740, 318] width 109 height 14
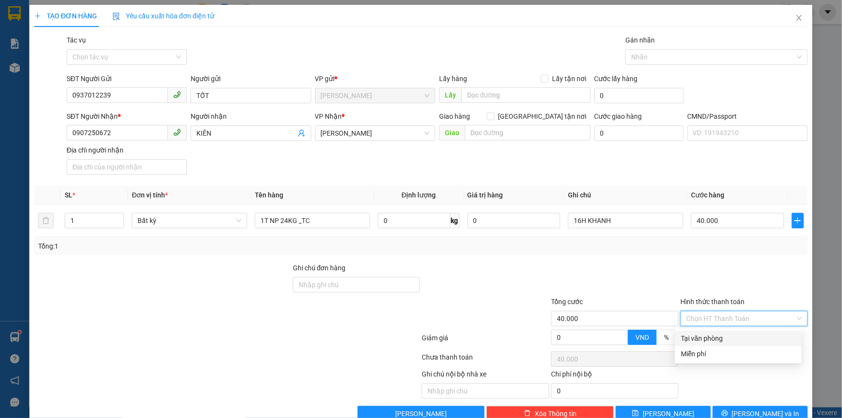
click at [700, 333] on div "Tại văn phòng" at bounding box center [738, 338] width 115 height 11
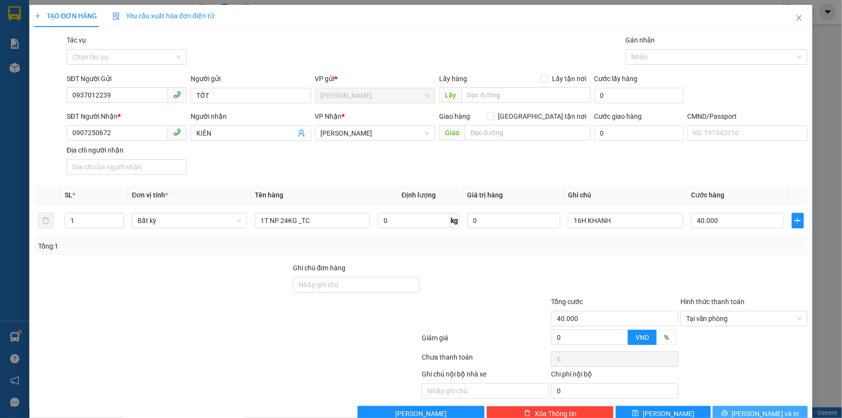
click at [742, 406] on button "[PERSON_NAME] và In" at bounding box center [759, 413] width 95 height 15
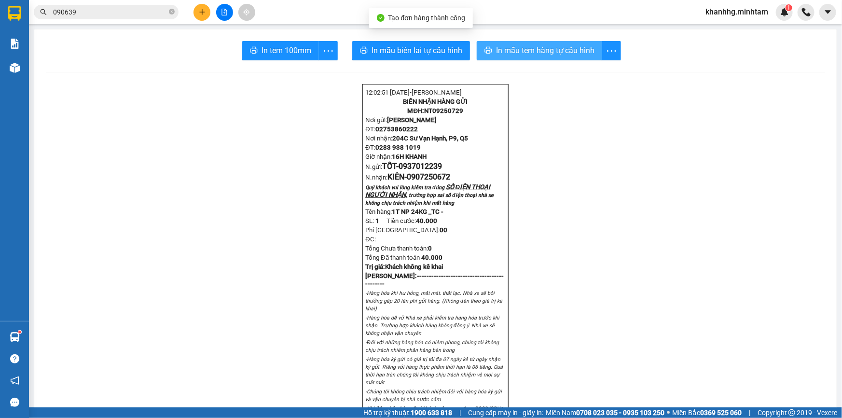
click at [546, 50] on span "In mẫu tem hàng tự cấu hình" at bounding box center [545, 50] width 98 height 12
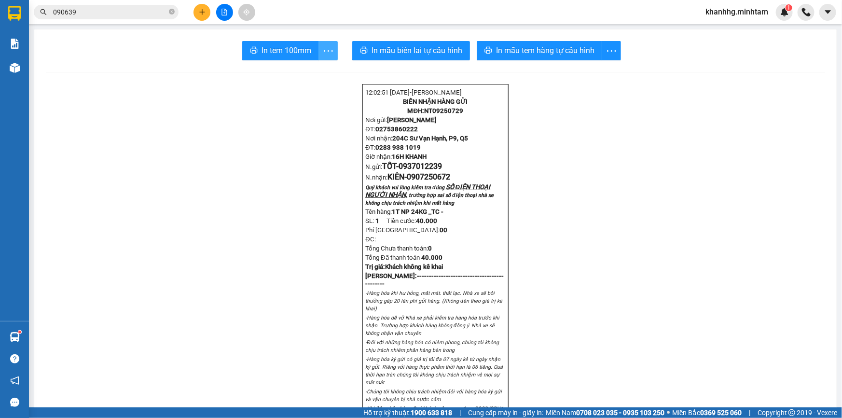
click at [322, 47] on icon "more" at bounding box center [328, 51] width 12 height 12
click at [311, 68] on div "In tem 100mm theo số lượng (1)" at bounding box center [279, 72] width 96 height 11
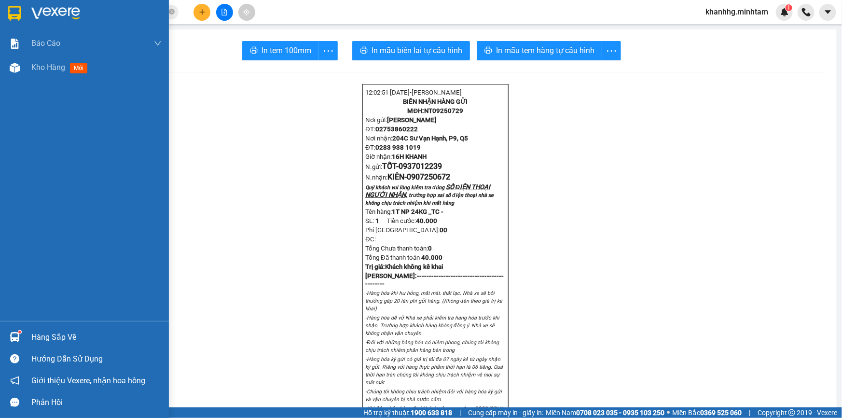
click at [62, 332] on div "Hàng sắp về" at bounding box center [96, 337] width 130 height 14
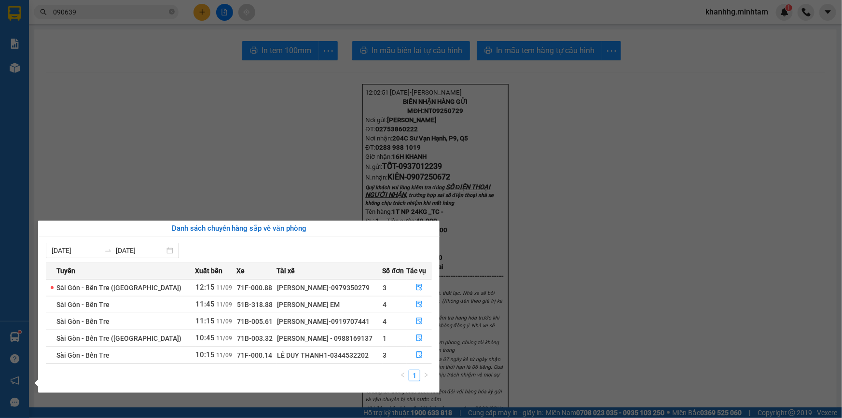
click at [185, 120] on section "Kết quả tìm kiếm ( 14 ) Bộ lọc Mã ĐH Trạng thái Món hàng Tổng cước Chưa cước Nh…" at bounding box center [421, 209] width 842 height 418
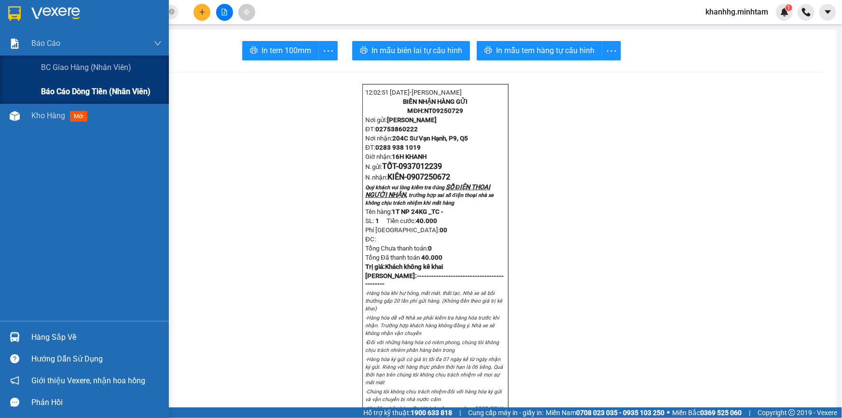
click at [49, 90] on span "Báo cáo dòng tiền (nhân viên)" at bounding box center [95, 91] width 109 height 12
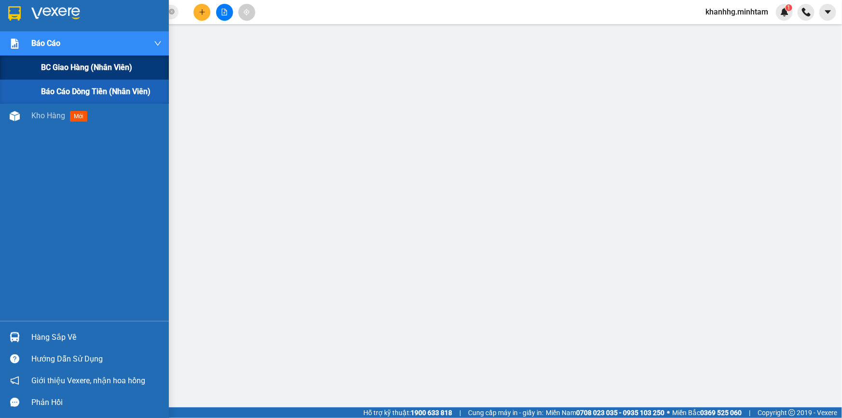
click at [62, 66] on span "BC giao hàng (nhân viên)" at bounding box center [86, 67] width 91 height 12
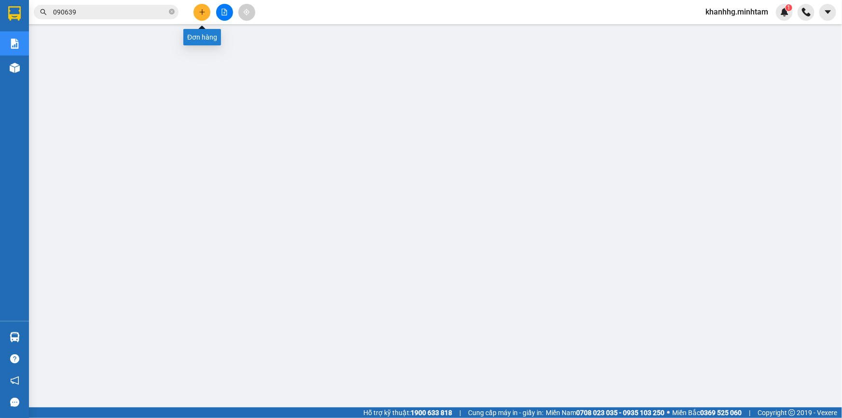
click at [198, 8] on button at bounding box center [201, 12] width 17 height 17
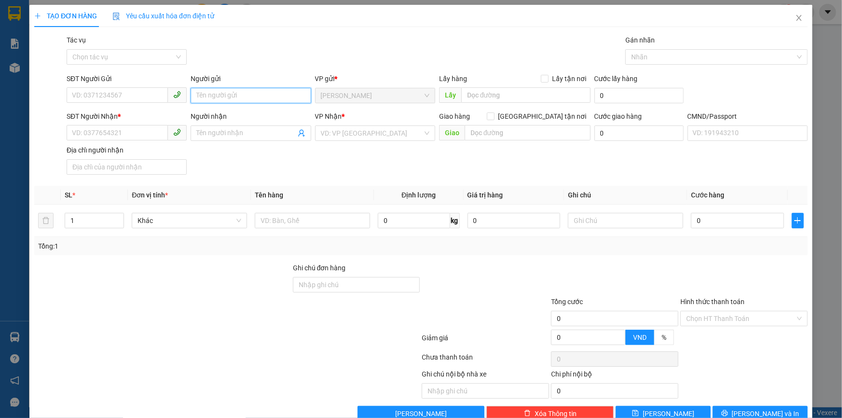
click at [229, 90] on input "Người gửi" at bounding box center [251, 95] width 120 height 15
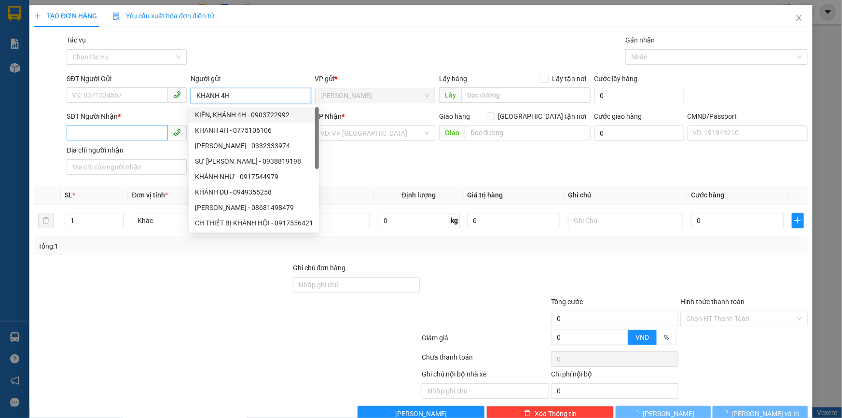
type input "KHANH 4H"
click at [126, 137] on input "SĐT Người Nhận *" at bounding box center [117, 132] width 101 height 15
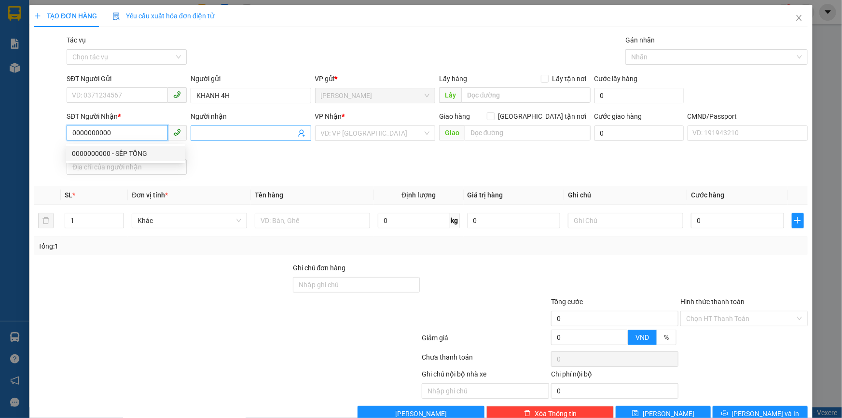
type input "0000000000"
click at [200, 134] on input "Người nhận" at bounding box center [245, 133] width 99 height 11
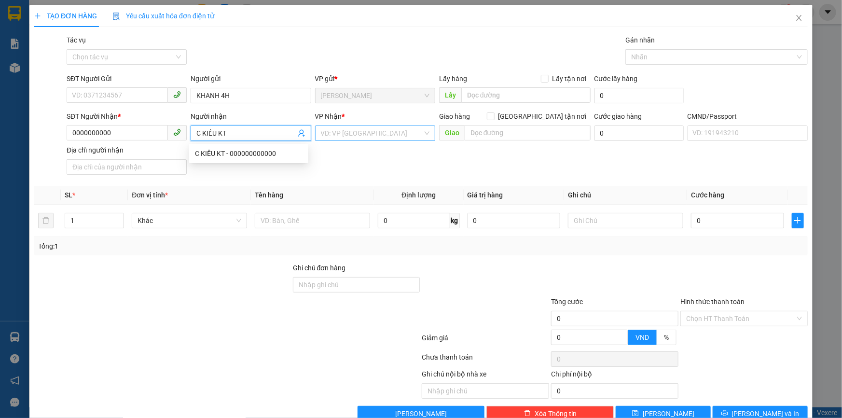
type input "C KIỀU KT"
click at [324, 131] on input "search" at bounding box center [372, 133] width 102 height 14
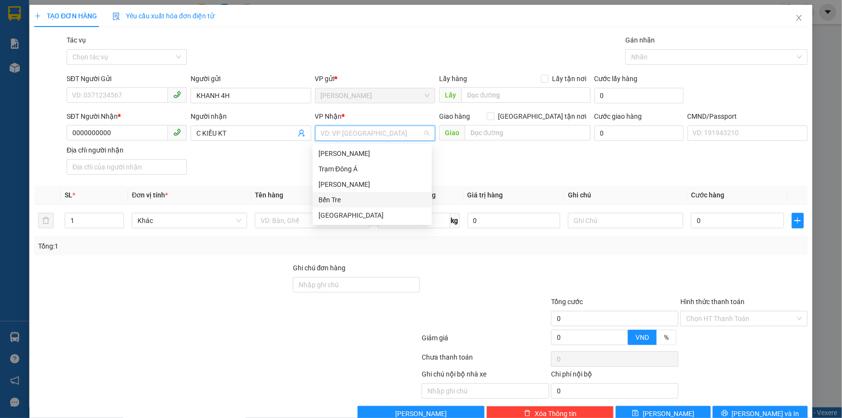
click at [335, 196] on div "Bến Tre" at bounding box center [372, 199] width 108 height 11
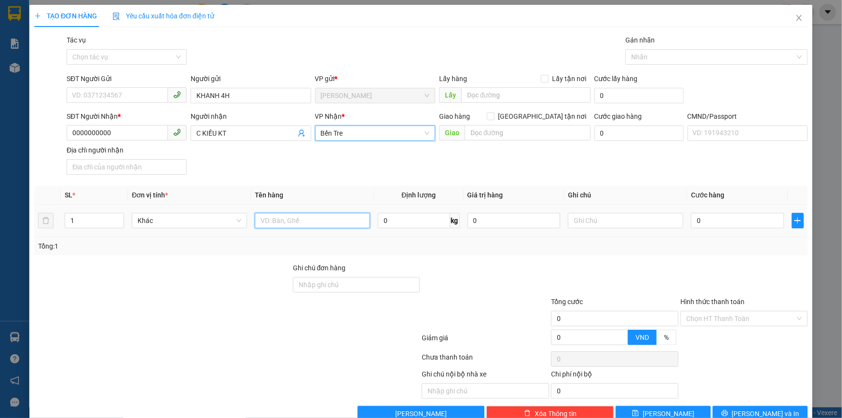
click at [304, 218] on input "text" at bounding box center [312, 220] width 115 height 15
type input "1PB NP TIỀN HG 11/9"
click at [697, 311] on input "Hình thức thanh toán" at bounding box center [740, 318] width 109 height 14
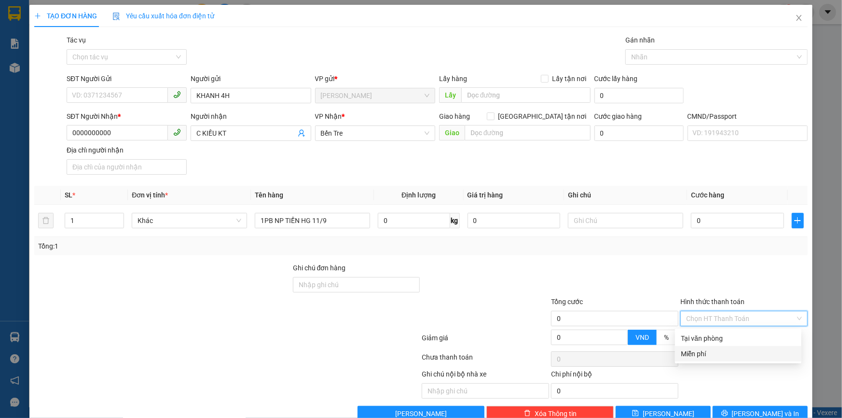
click at [699, 348] on div "Miễn phí" at bounding box center [738, 353] width 115 height 11
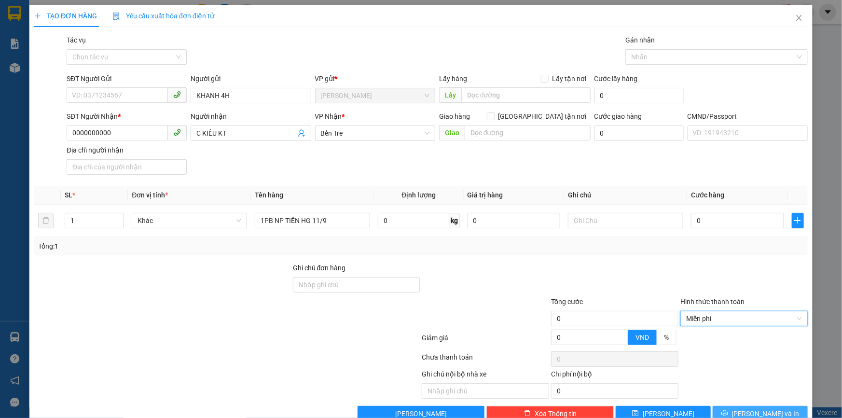
click at [728, 406] on button "[PERSON_NAME] và In" at bounding box center [759, 413] width 95 height 15
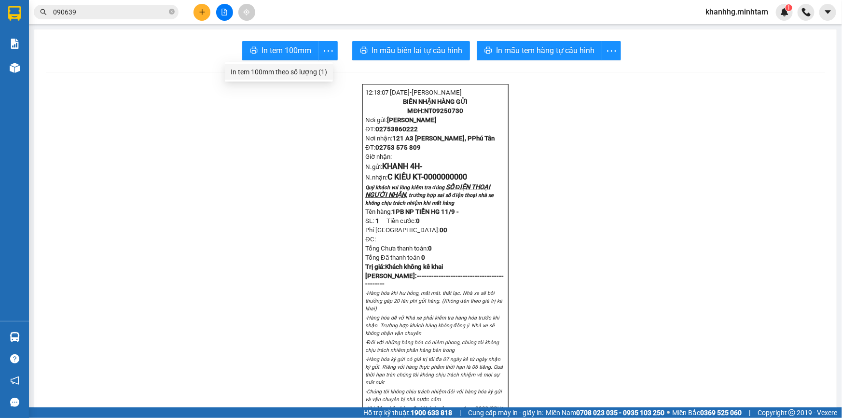
click at [323, 71] on div "In tem 100mm theo số lượng (1)" at bounding box center [279, 72] width 96 height 11
click at [742, 14] on span "khanhhg.minhtam" at bounding box center [736, 12] width 78 height 12
click at [725, 27] on span "Đăng xuất" at bounding box center [741, 30] width 58 height 11
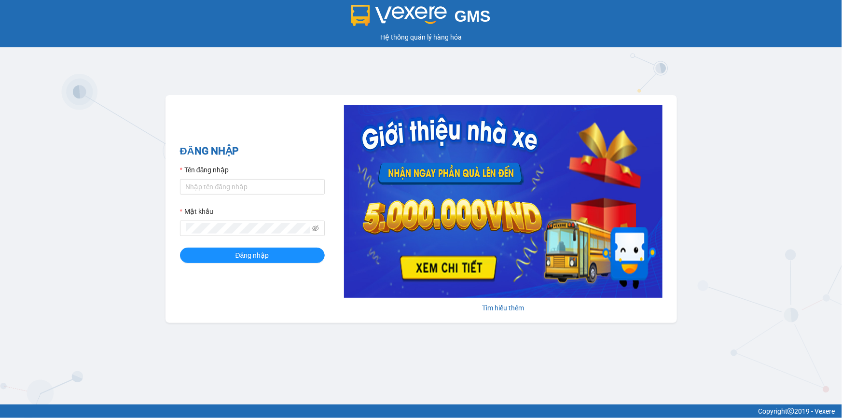
click at [231, 178] on div "Tên đăng nhập" at bounding box center [252, 171] width 145 height 14
click at [230, 179] on input "Tên đăng nhập" at bounding box center [252, 186] width 145 height 15
type input "trong.minhtam"
click at [180, 247] on button "Đăng nhập" at bounding box center [252, 254] width 145 height 15
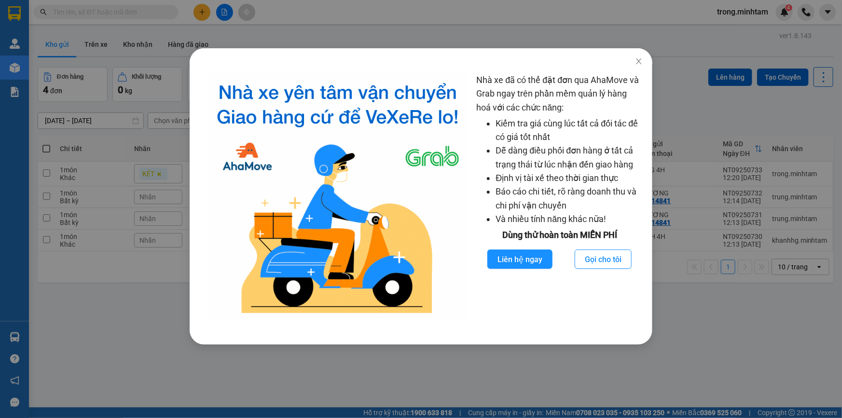
click at [510, 33] on div "Nhà xe đã có thể đặt đơn qua AhaMove và Grab ngay trên phần mềm quản lý hàng ho…" at bounding box center [421, 209] width 842 height 418
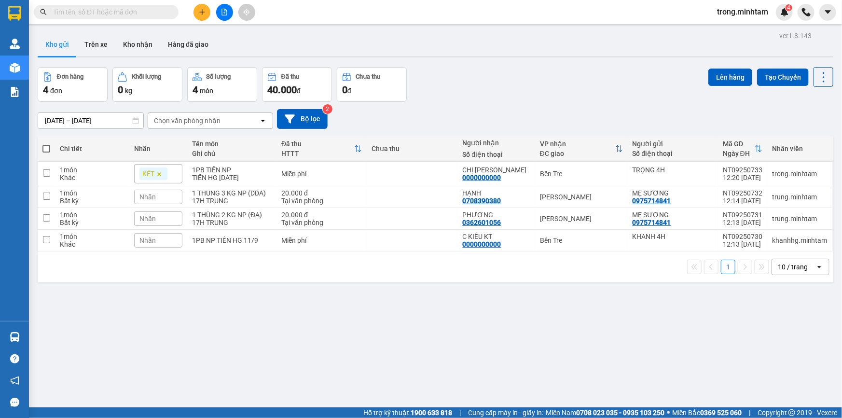
click at [149, 16] on input "text" at bounding box center [110, 12] width 114 height 11
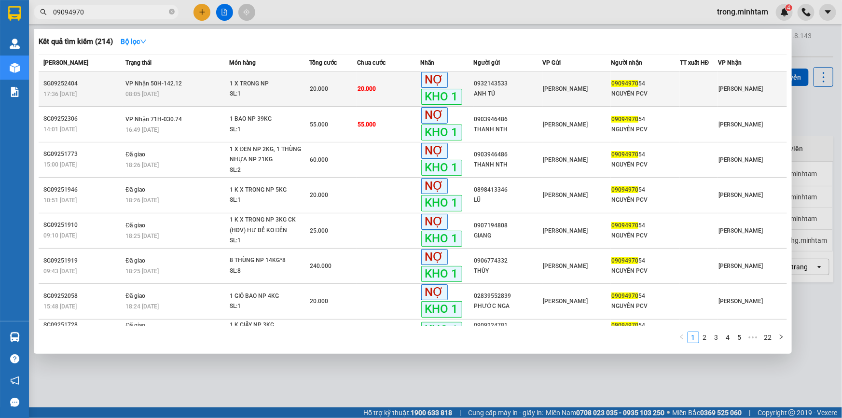
type input "09094970"
click at [338, 97] on td "20.000" at bounding box center [333, 88] width 48 height 35
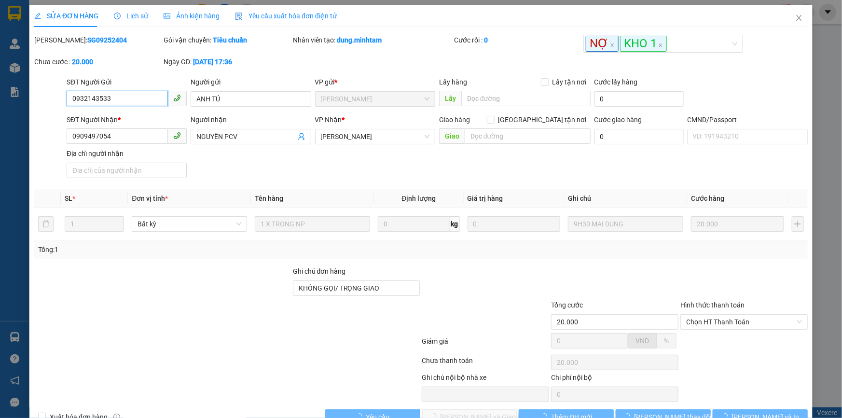
type input "0932143533"
type input "ANH TÚ"
type input "0909497054"
type input "NGUYÊN PCV"
type input "KHÔNG GỌI/ TRỌNG GIAO"
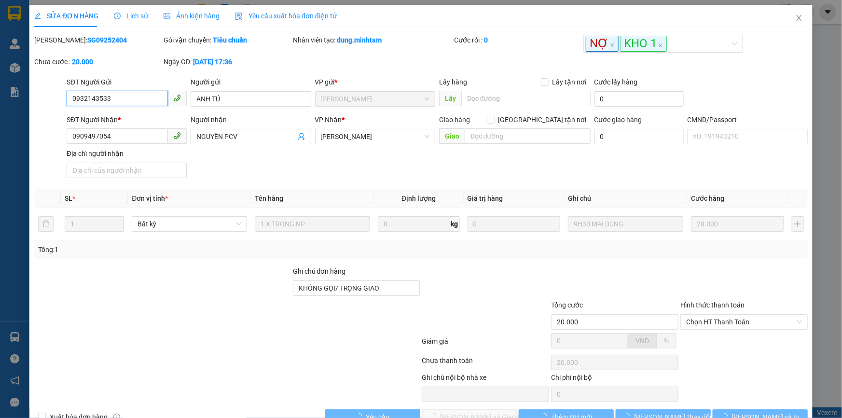
type input "20.000"
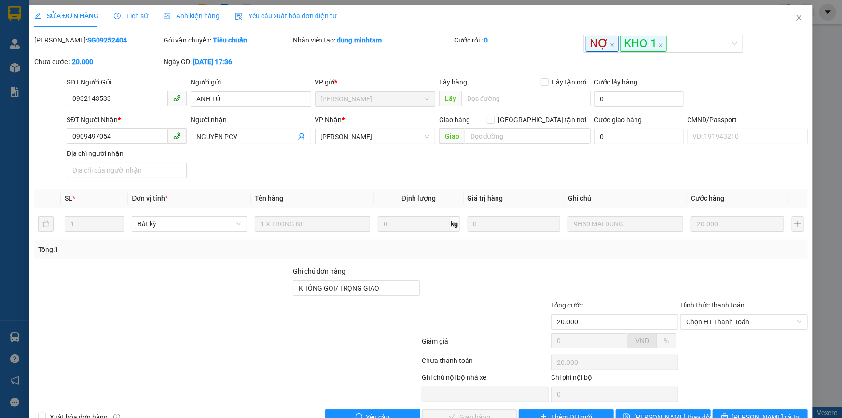
click at [87, 36] on b "SG09252404" at bounding box center [107, 40] width 40 height 8
copy b "SG09252404"
click at [796, 12] on span "Close" at bounding box center [798, 18] width 27 height 27
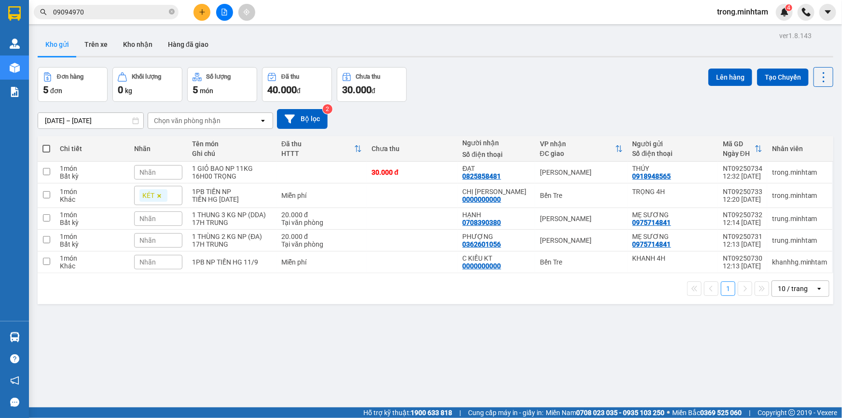
click at [109, 10] on input "09094970" at bounding box center [110, 12] width 114 height 11
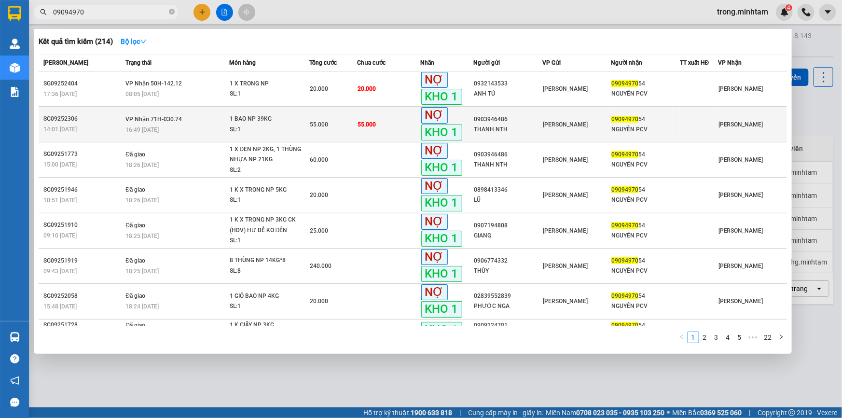
click at [205, 124] on div "16:49 [DATE]" at bounding box center [176, 129] width 103 height 11
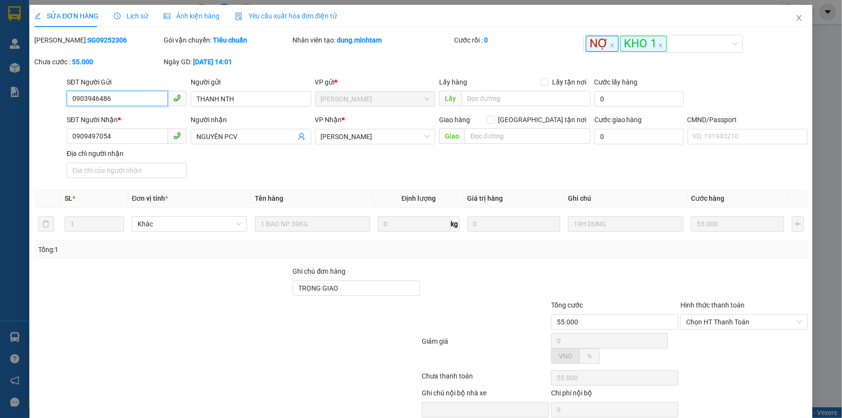
type input "0903946486"
type input "THANH NTH"
type input "0909497054"
type input "NGUYÊN PCV"
type input "TRỌNG GIAO"
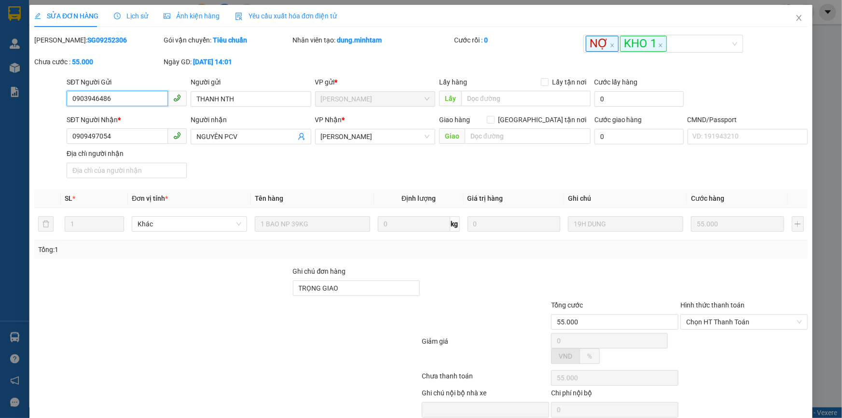
type input "55.000"
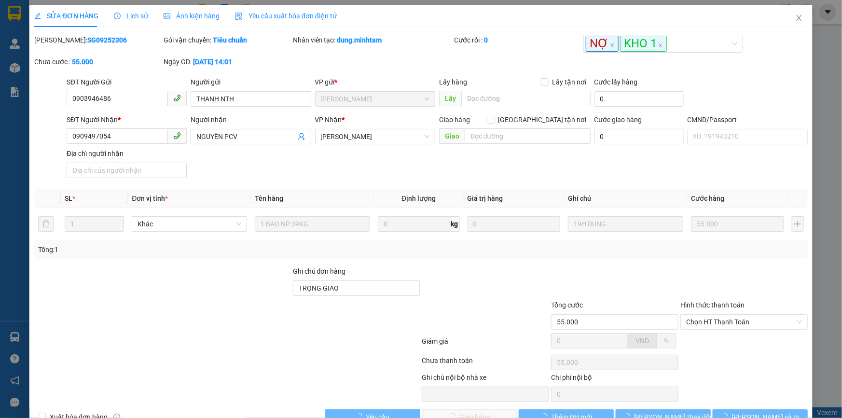
click at [87, 39] on b "SG09252306" at bounding box center [107, 40] width 40 height 8
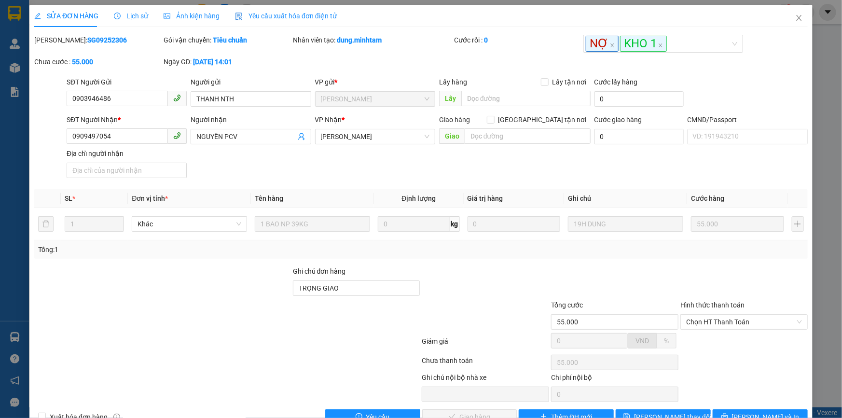
click at [87, 39] on b "SG09252306" at bounding box center [107, 40] width 40 height 8
copy b "SG09252306"
click at [796, 20] on icon "close" at bounding box center [799, 18] width 8 height 8
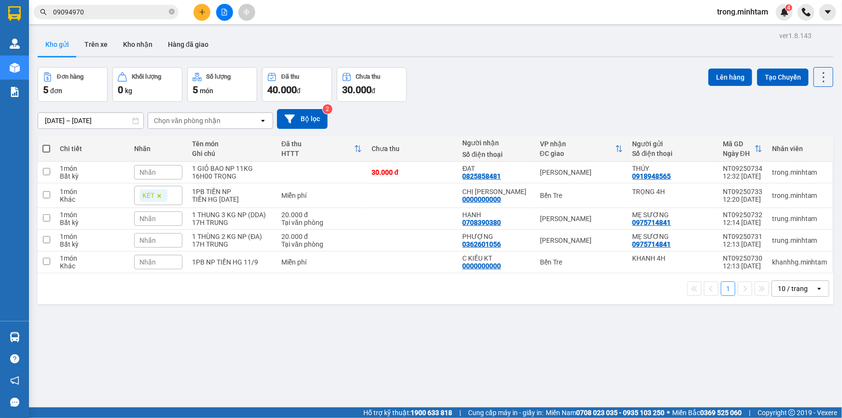
click at [91, 10] on input "09094970" at bounding box center [110, 12] width 114 height 11
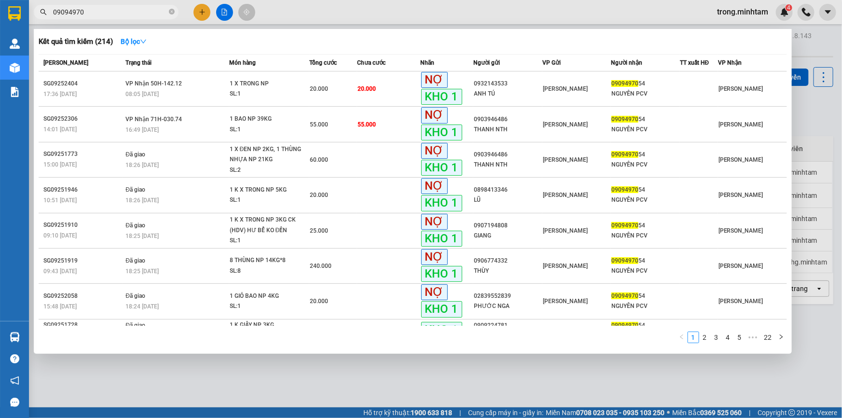
click at [91, 10] on input "09094970" at bounding box center [110, 12] width 114 height 11
paste input "38974268"
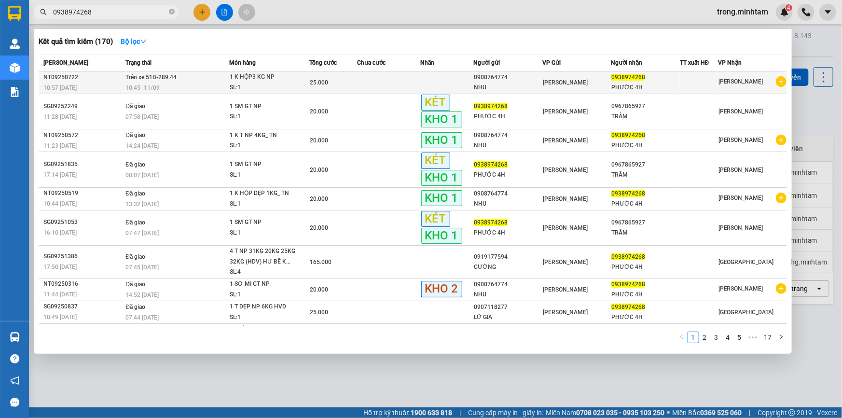
type input "0938974268"
click at [230, 82] on div "SL: 1" at bounding box center [266, 87] width 72 height 11
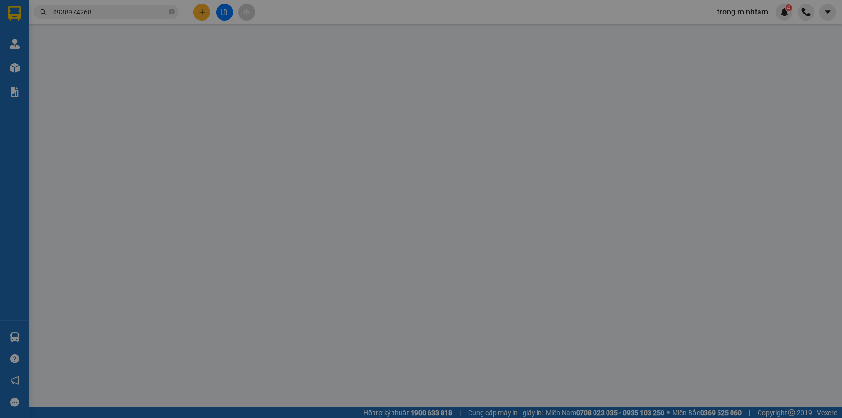
type input "0908764774"
type input "NHU"
type input "0938974268"
type input "PHƯỚC 4H"
type input "25.000"
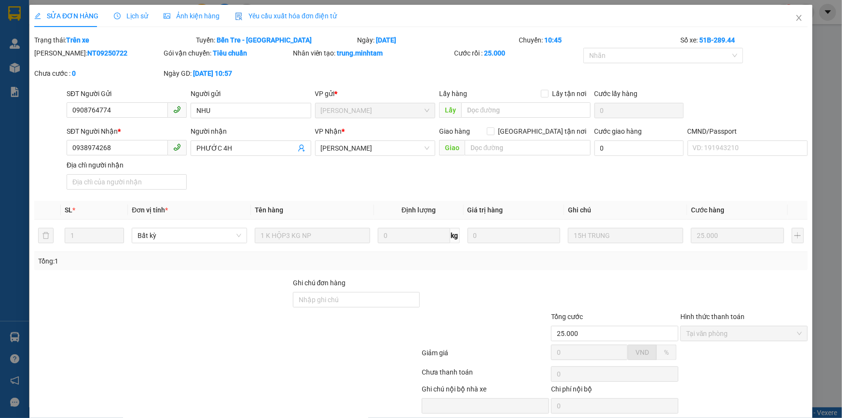
click at [87, 54] on b "NT09250722" at bounding box center [107, 53] width 40 height 8
copy b "NT09250722"
click at [795, 14] on icon "close" at bounding box center [799, 18] width 8 height 8
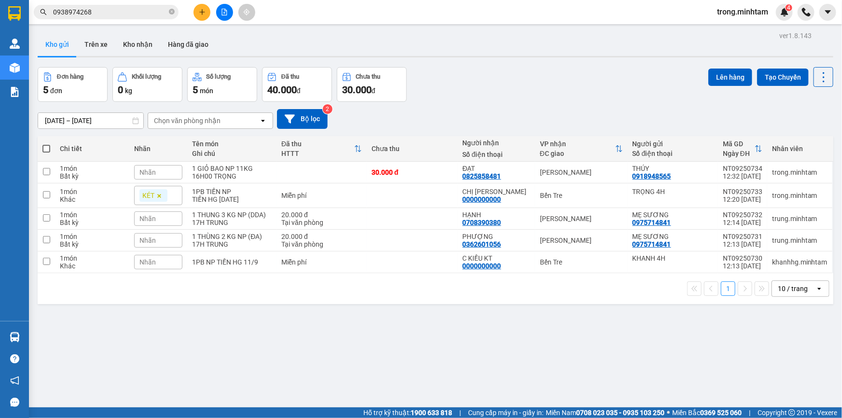
click at [737, 10] on span "trong.minhtam" at bounding box center [742, 12] width 67 height 12
click at [729, 28] on span "Đăng xuất" at bounding box center [746, 30] width 47 height 11
